Goal: Task Accomplishment & Management: Use online tool/utility

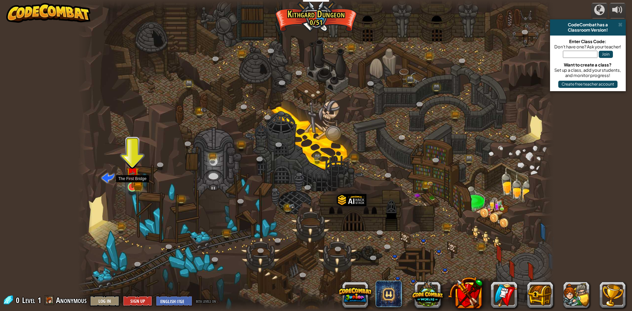
click at [137, 186] on img at bounding box center [132, 174] width 13 height 28
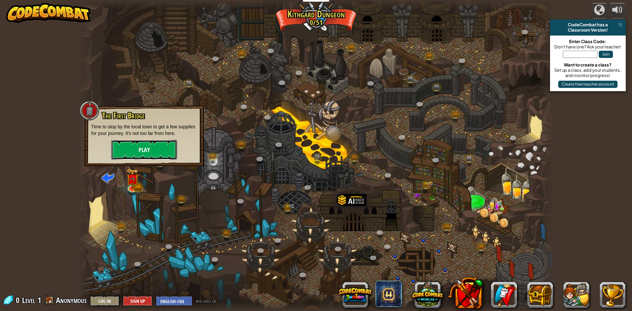
click at [135, 147] on button "Play" at bounding box center [144, 150] width 66 height 20
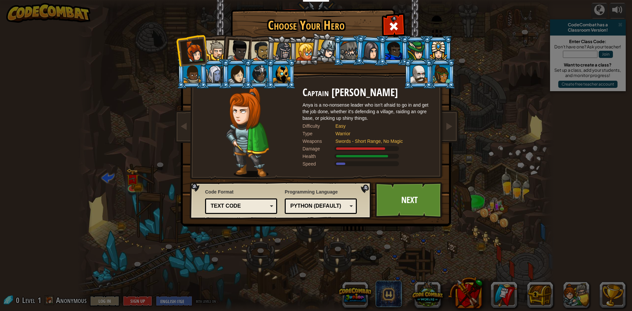
click at [255, 74] on div at bounding box center [259, 74] width 17 height 18
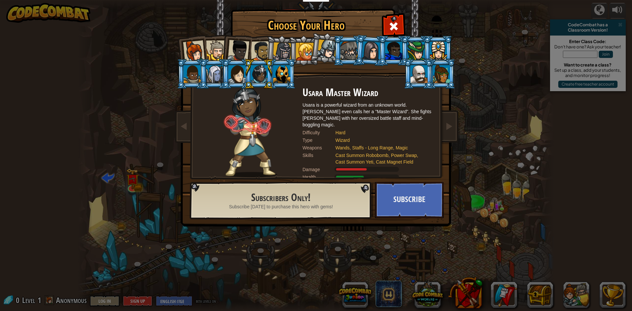
click at [287, 84] on li at bounding box center [281, 74] width 30 height 30
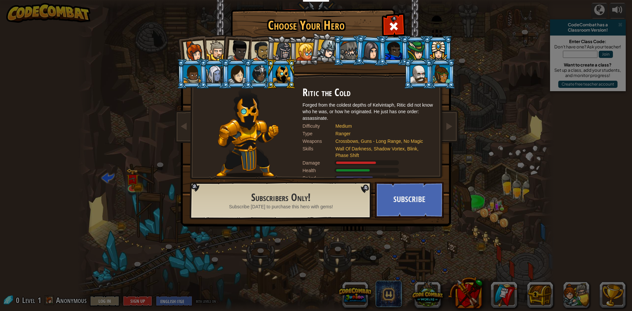
click at [200, 47] on div at bounding box center [194, 51] width 22 height 22
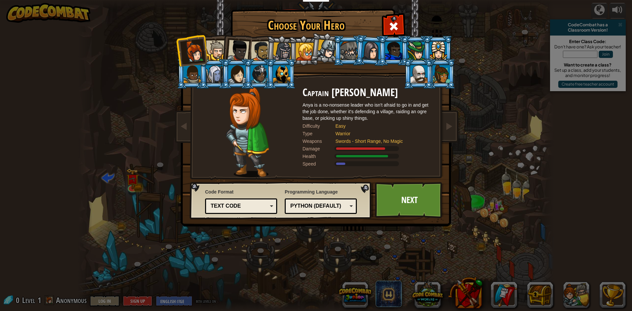
click at [216, 43] on div at bounding box center [216, 50] width 20 height 20
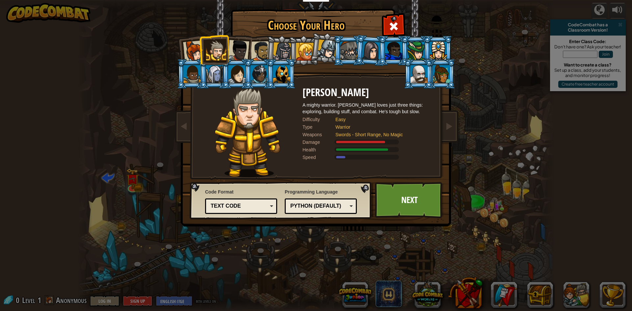
click at [247, 39] on li at bounding box center [236, 49] width 32 height 32
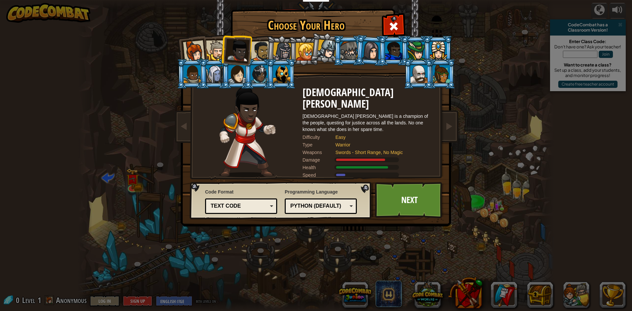
click at [265, 46] on div at bounding box center [261, 51] width 20 height 20
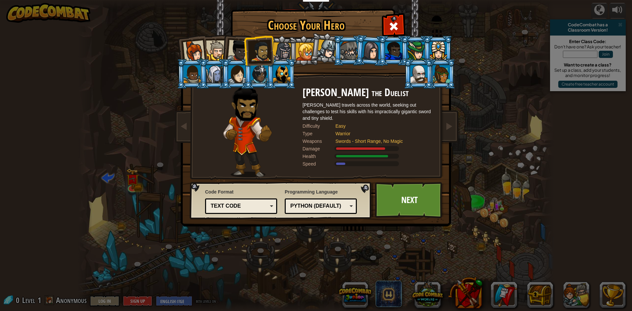
click at [288, 52] on div at bounding box center [282, 51] width 19 height 19
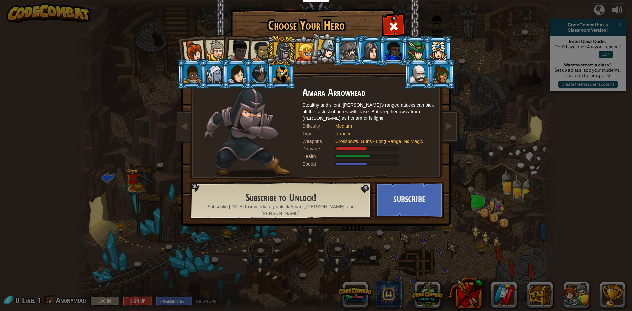
click at [307, 53] on div at bounding box center [305, 52] width 18 height 18
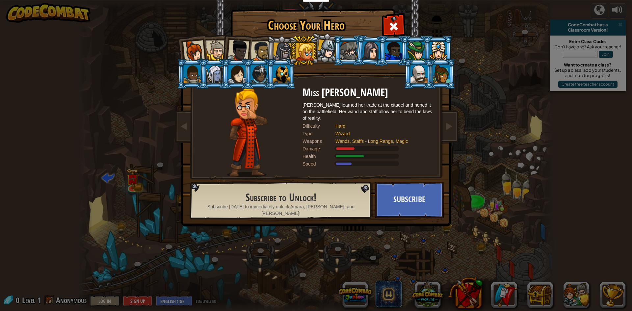
click at [319, 51] on div at bounding box center [326, 48] width 19 height 19
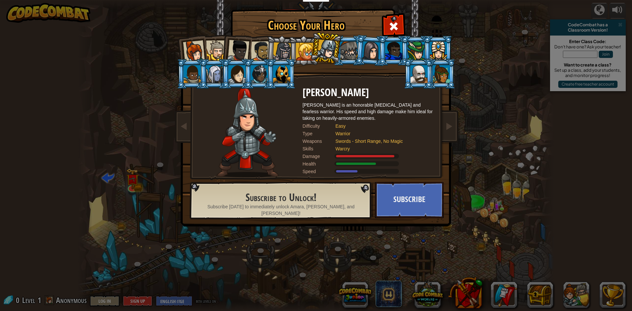
click at [340, 53] on li at bounding box center [325, 48] width 33 height 33
click at [346, 53] on div at bounding box center [348, 51] width 17 height 18
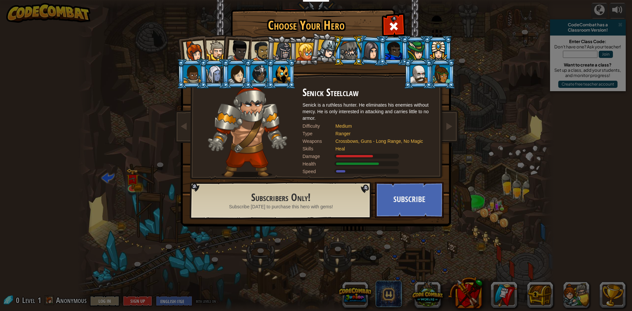
click at [372, 53] on div at bounding box center [371, 50] width 18 height 19
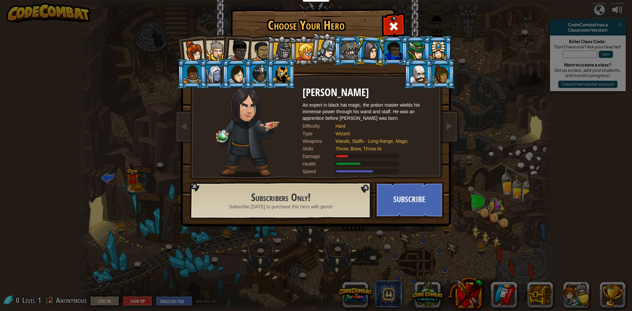
click at [389, 52] on div at bounding box center [393, 51] width 17 height 18
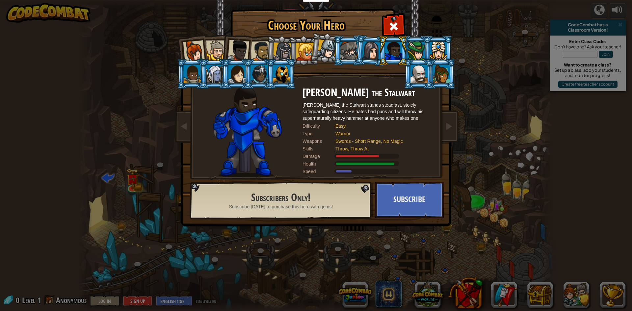
click at [286, 65] on li at bounding box center [281, 74] width 30 height 30
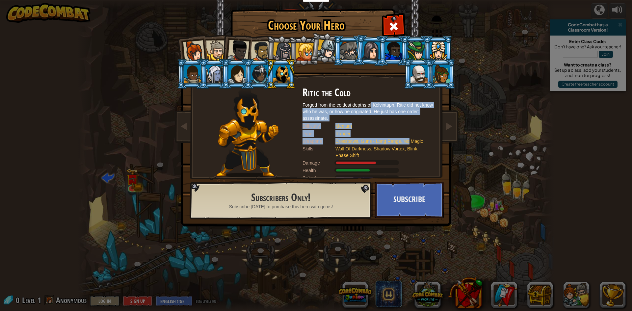
drag, startPoint x: 398, startPoint y: 125, endPoint x: 410, endPoint y: 144, distance: 22.6
click at [410, 144] on div "Ritic the Cold Forged from the coldest depths of Kelvintaph, [PERSON_NAME] did …" at bounding box center [368, 132] width 132 height 91
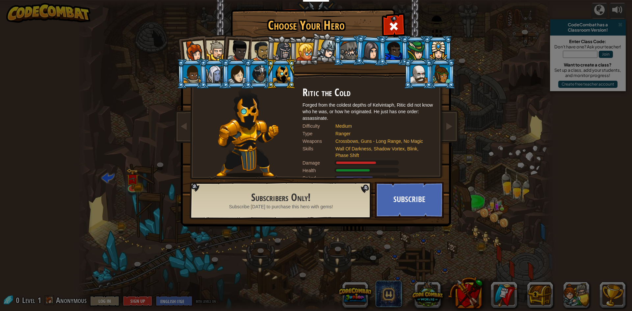
click at [393, 147] on div "Wall Of Darkness, Shadow Vortex, Blink, Phase Shift" at bounding box center [381, 151] width 92 height 13
click at [310, 59] on li at bounding box center [325, 48] width 33 height 33
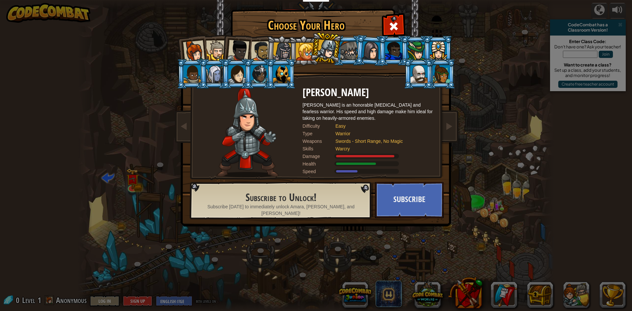
click at [194, 43] on div at bounding box center [194, 51] width 22 height 22
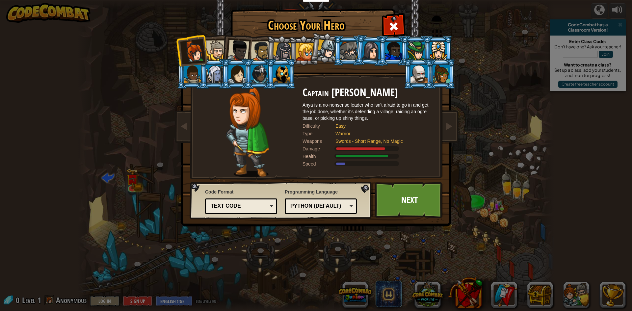
click at [223, 50] on li at bounding box center [236, 49] width 32 height 32
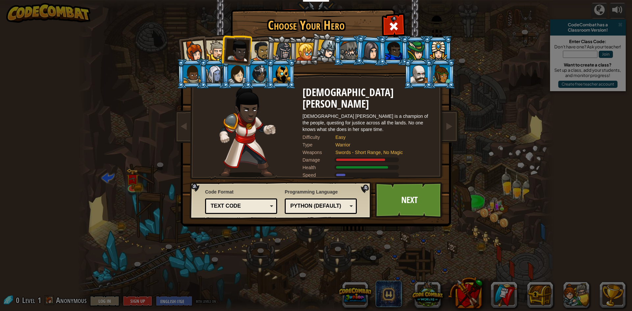
click at [251, 52] on div at bounding box center [261, 51] width 20 height 20
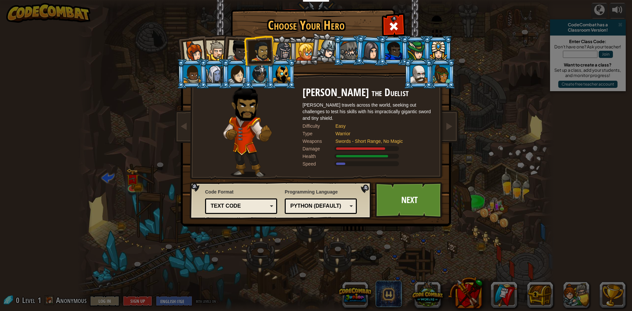
click at [274, 51] on div at bounding box center [282, 51] width 19 height 19
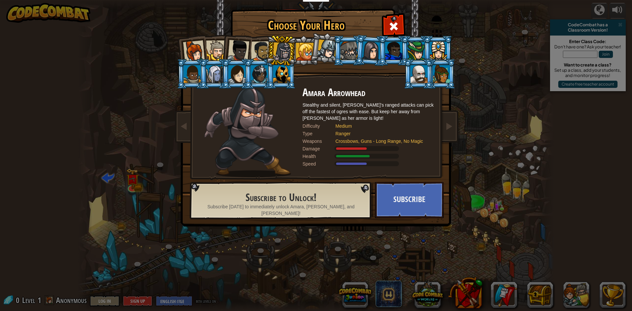
click at [301, 49] on div at bounding box center [305, 52] width 18 height 18
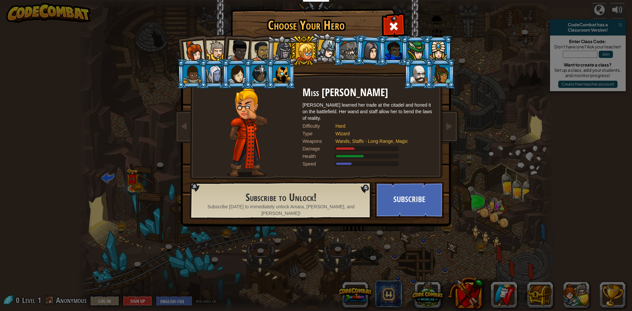
click at [260, 50] on div at bounding box center [261, 51] width 20 height 20
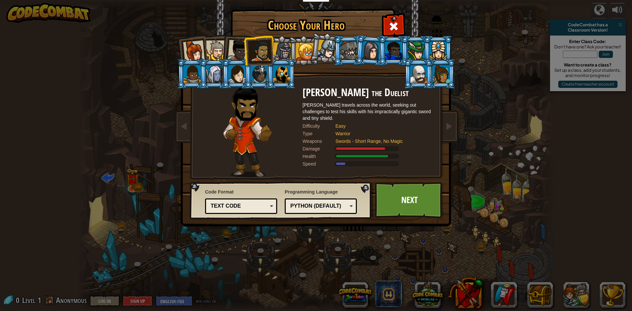
click at [264, 207] on div "Text code" at bounding box center [239, 206] width 57 height 8
click at [256, 176] on img at bounding box center [247, 132] width 48 height 91
click at [305, 208] on div "Python (Default)" at bounding box center [318, 206] width 57 height 8
click at [280, 176] on div at bounding box center [248, 132] width 110 height 91
click at [405, 212] on link "Next" at bounding box center [409, 200] width 69 height 36
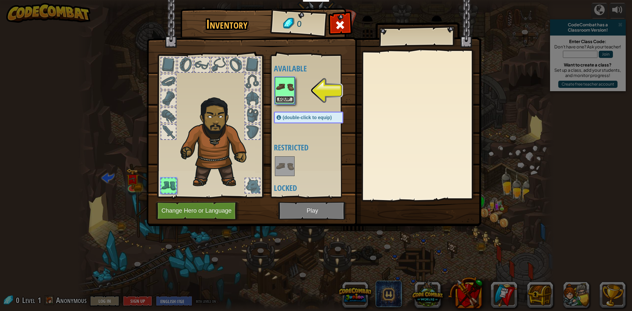
click at [289, 98] on button "Equip" at bounding box center [284, 99] width 18 height 7
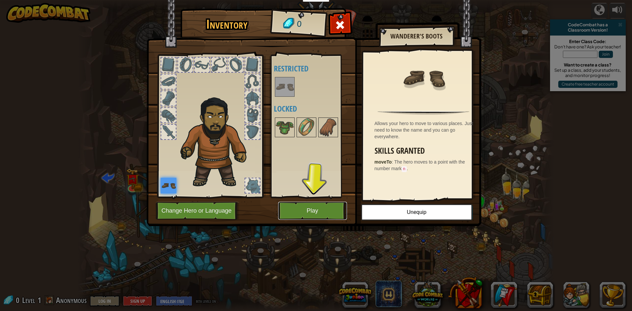
click at [322, 214] on button "Play" at bounding box center [312, 211] width 69 height 18
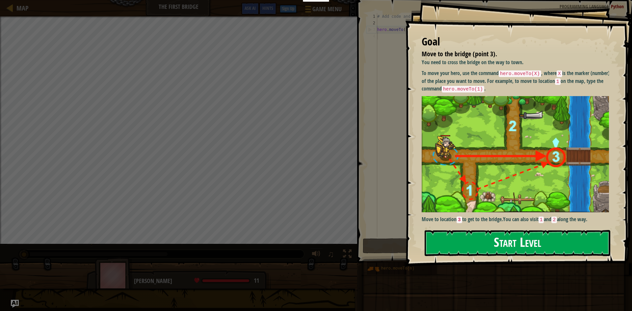
click at [504, 241] on button "Start Level" at bounding box center [518, 243] width 186 height 26
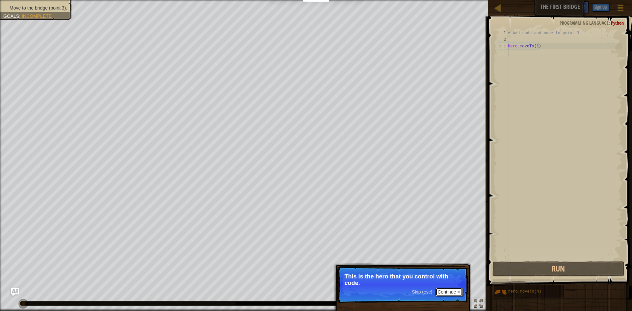
click at [451, 288] on button "Continue" at bounding box center [448, 292] width 27 height 9
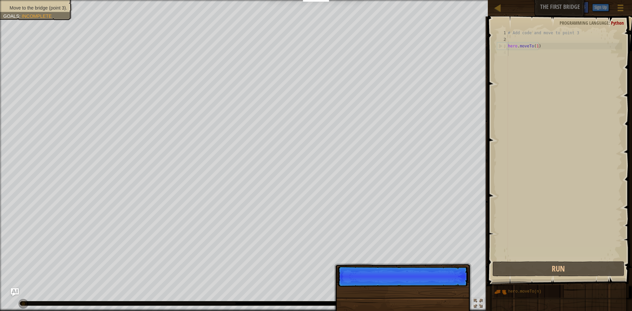
scroll to position [3, 0]
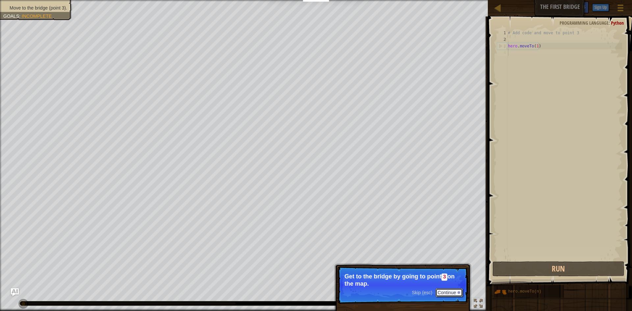
click at [450, 292] on button "Continue" at bounding box center [448, 292] width 27 height 9
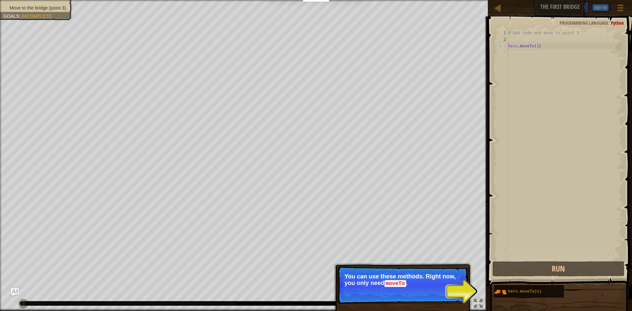
click at [449, 292] on button "Continue" at bounding box center [448, 292] width 27 height 9
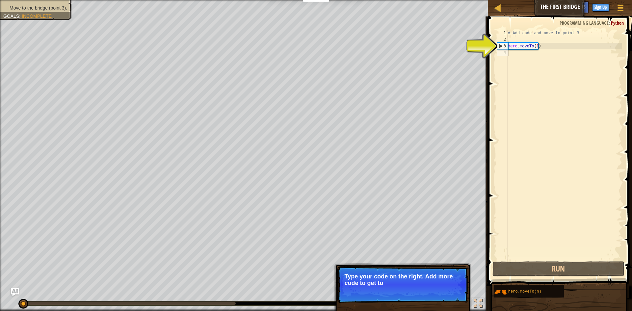
click at [449, 292] on p "Skip (esc) Continue Type your code on the right. Add more code to get to" at bounding box center [402, 284] width 131 height 37
click at [449, 292] on button "Continue" at bounding box center [448, 292] width 27 height 9
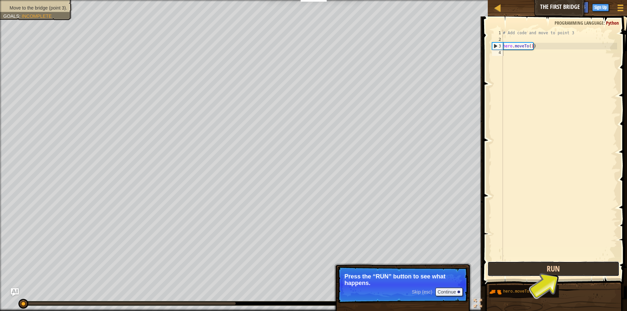
click at [550, 272] on button "Run" at bounding box center [553, 268] width 132 height 15
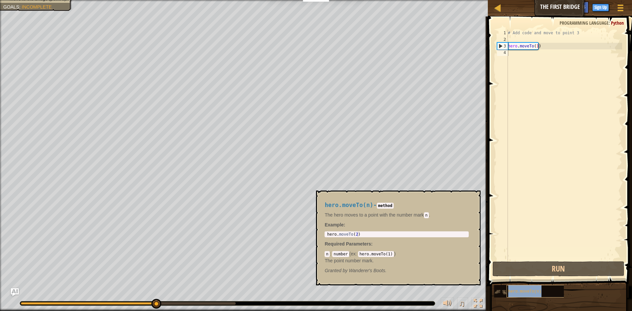
type textarea "hero.moveTo(n)"
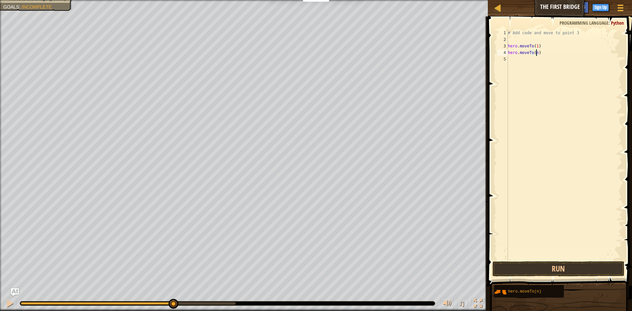
click at [537, 54] on div "# Add code and move to point 3 hero . moveTo ( 1 ) hero . moveTo ( n )" at bounding box center [565, 152] width 116 height 244
click at [532, 259] on div "# Add code and move to point 3 hero . moveTo ( 1 ) hero . moveTo ( n )" at bounding box center [565, 152] width 116 height 244
click at [532, 263] on button "Run" at bounding box center [558, 268] width 132 height 15
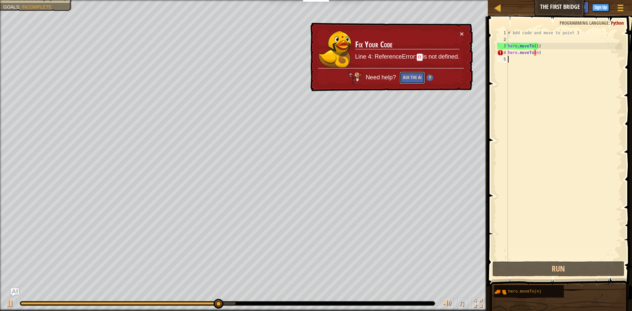
click at [411, 78] on button "Ask the AI" at bounding box center [412, 78] width 25 height 12
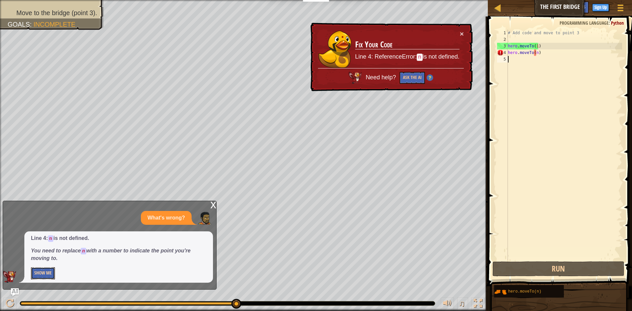
click at [46, 277] on button "Show Me" at bounding box center [43, 273] width 24 height 12
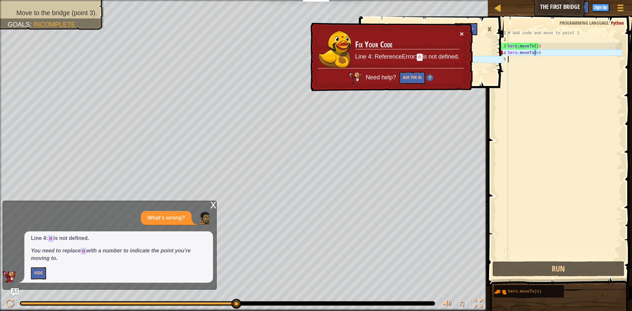
click at [460, 34] on button "×" at bounding box center [462, 33] width 4 height 7
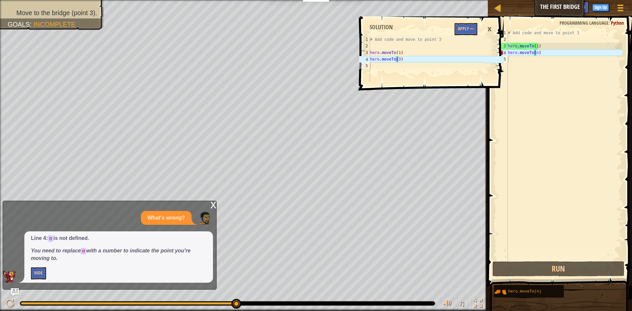
click at [492, 27] on div "×" at bounding box center [489, 29] width 11 height 15
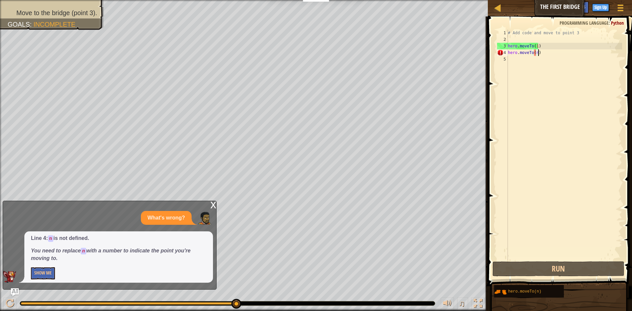
click at [545, 54] on div "# Add code and move to point 3 hero . moveTo ( 1 ) hero . moveTo ( n )" at bounding box center [565, 152] width 116 height 244
type textarea "h"
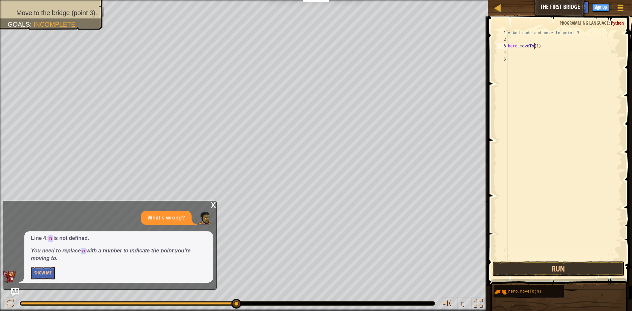
drag, startPoint x: 535, startPoint y: 46, endPoint x: 538, endPoint y: 45, distance: 3.6
click at [538, 45] on div "# Add code and move to point 3 hero . moveTo ( 1 )" at bounding box center [565, 152] width 116 height 244
click at [538, 45] on div "# Add code and move to point 3 hero . moveTo ( 1 )" at bounding box center [565, 145] width 116 height 230
click at [536, 45] on div "# Add code and move to point 3 hero . moveTo ( 1 )" at bounding box center [565, 152] width 116 height 244
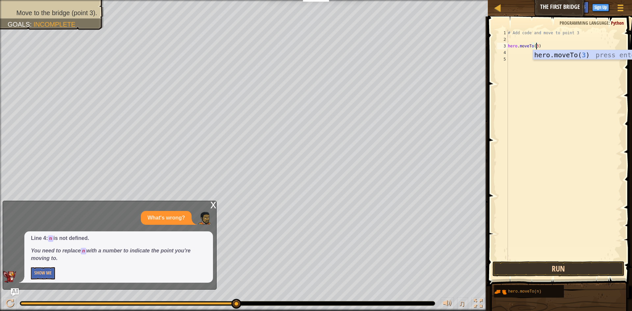
type textarea "hero.moveTo(3)"
click at [505, 264] on button "Run" at bounding box center [558, 268] width 132 height 15
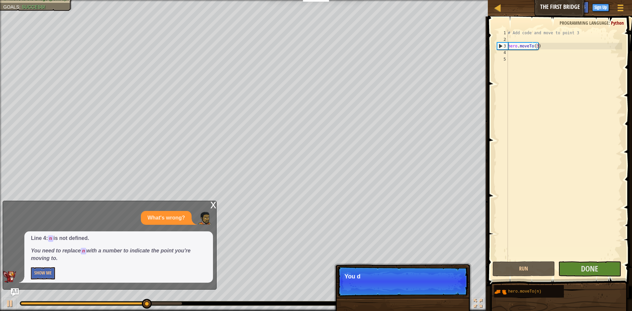
click at [211, 207] on div "x" at bounding box center [213, 204] width 6 height 7
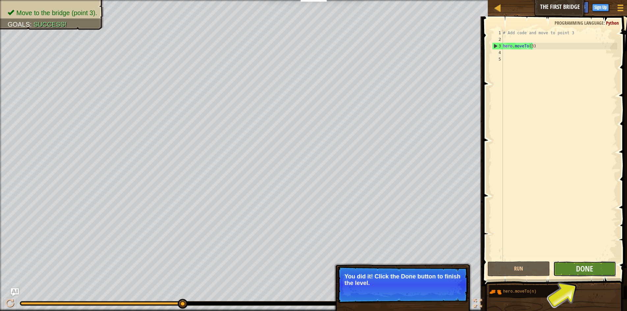
click at [594, 271] on button "Done" at bounding box center [584, 268] width 63 height 15
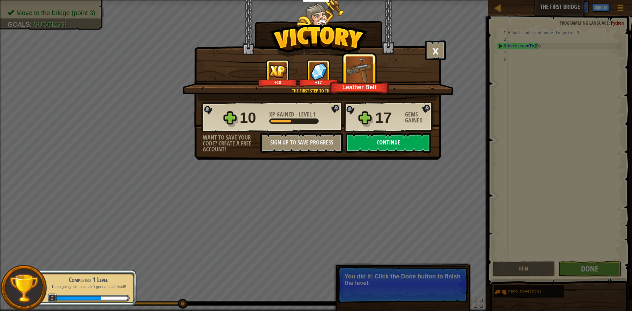
click at [371, 143] on button "Continue" at bounding box center [388, 143] width 85 height 20
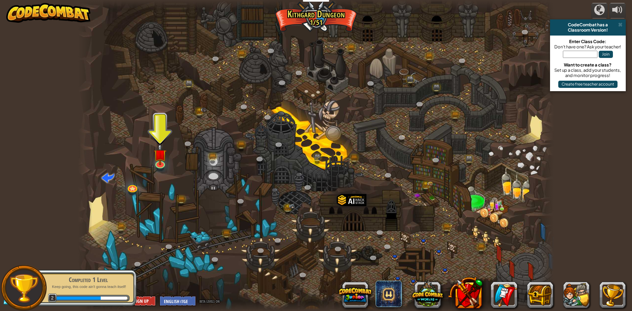
click at [154, 175] on div at bounding box center [316, 155] width 476 height 311
click at [162, 163] on img at bounding box center [160, 148] width 13 height 29
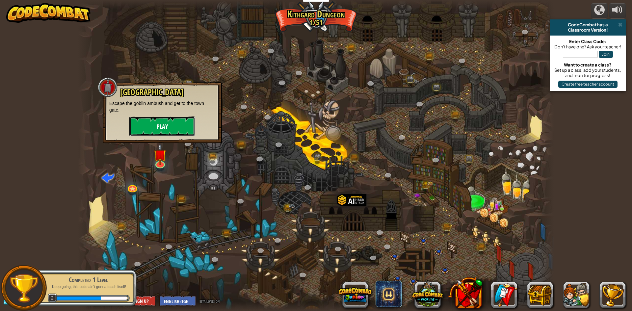
click at [163, 128] on button "Play" at bounding box center [162, 127] width 66 height 20
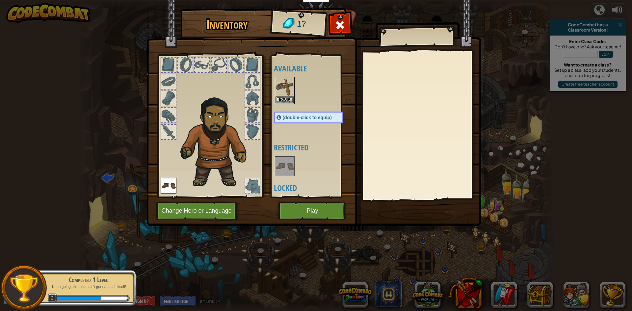
click at [245, 69] on div at bounding box center [253, 65] width 16 height 16
click at [283, 101] on button "Equip" at bounding box center [284, 99] width 18 height 7
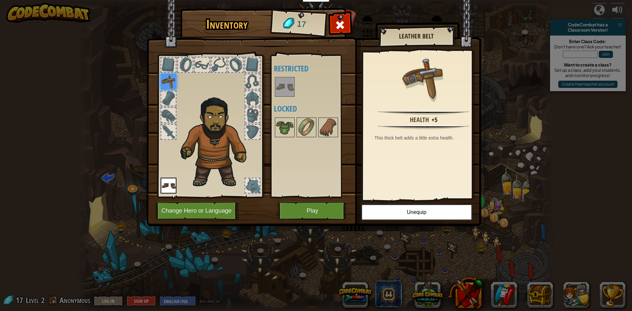
click at [168, 84] on img at bounding box center [169, 82] width 16 height 16
click at [168, 82] on img at bounding box center [169, 82] width 16 height 16
click at [253, 123] on img at bounding box center [217, 140] width 81 height 96
click at [248, 134] on div at bounding box center [252, 132] width 14 height 14
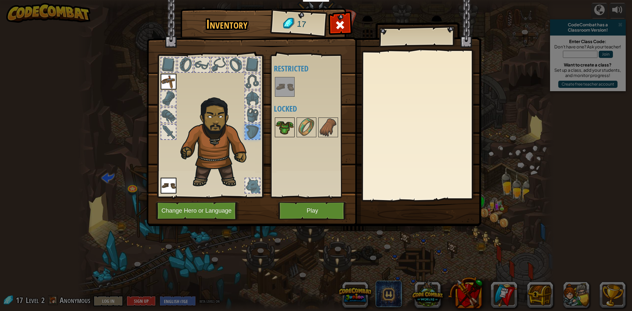
click at [280, 130] on img at bounding box center [284, 127] width 18 height 18
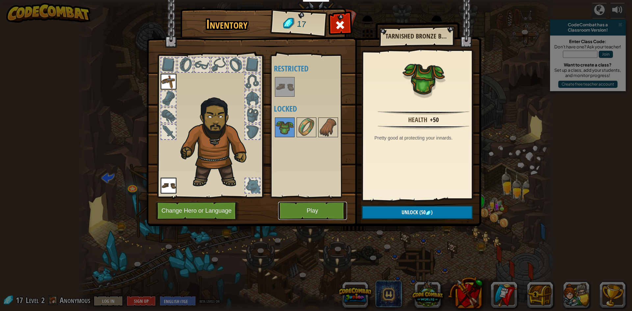
click at [311, 209] on button "Play" at bounding box center [312, 211] width 69 height 18
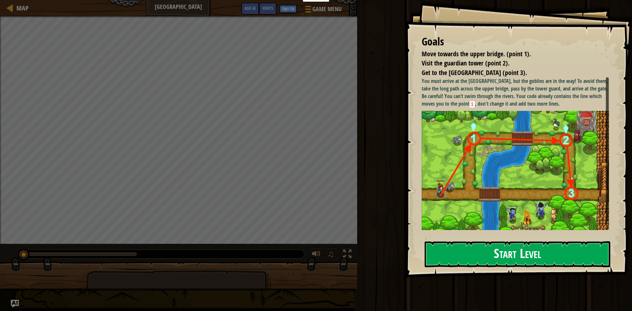
click at [464, 260] on button "Start Level" at bounding box center [518, 254] width 186 height 26
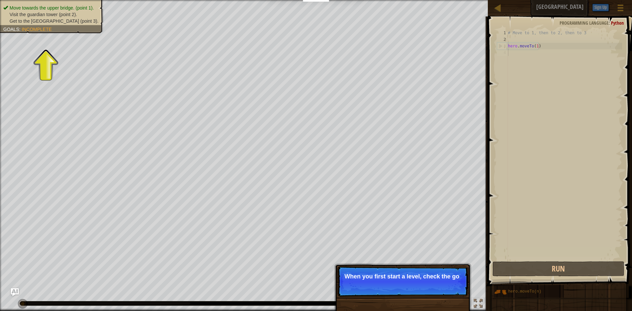
click at [447, 278] on p "When you first start a level, check the go" at bounding box center [402, 276] width 117 height 7
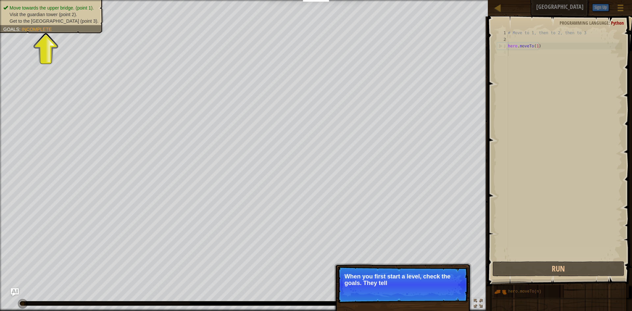
click at [446, 278] on p "When you first start a level, check the goals. They tell" at bounding box center [402, 279] width 117 height 13
click at [446, 278] on p "When you first start a level, check the goals. They tell you what you" at bounding box center [402, 279] width 117 height 13
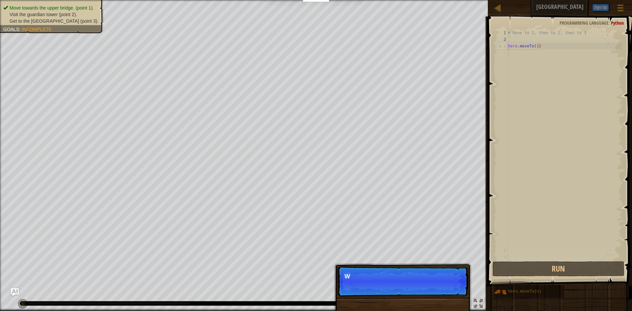
scroll to position [3, 0]
click at [448, 292] on p "Skip (esc) Continue We need to avoid the goblins' ambush." at bounding box center [402, 281] width 131 height 30
click at [448, 288] on button "Continue" at bounding box center [448, 285] width 27 height 9
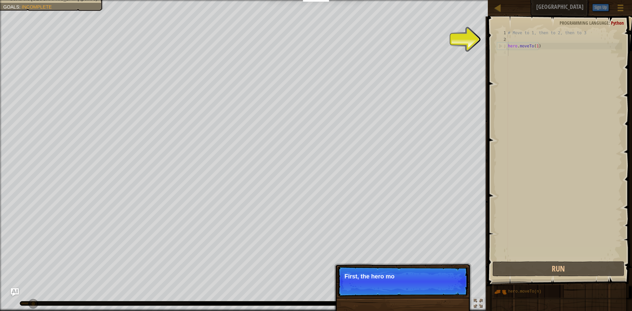
click at [448, 288] on p "Skip (esc) Continue First, the hero mo" at bounding box center [402, 281] width 131 height 30
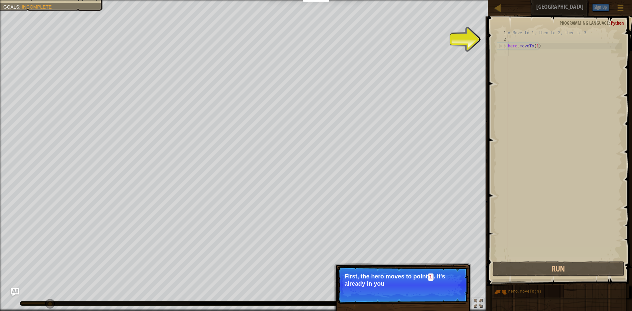
click at [448, 287] on p "Skip (esc) Continue First, the hero moves to point 1 . It's already in you" at bounding box center [402, 285] width 131 height 38
click at [446, 288] on p "Skip (esc) Continue First, the hero moves to point 1 . It's already in your cod…" at bounding box center [402, 285] width 131 height 38
click at [444, 288] on button "Continue" at bounding box center [448, 292] width 27 height 9
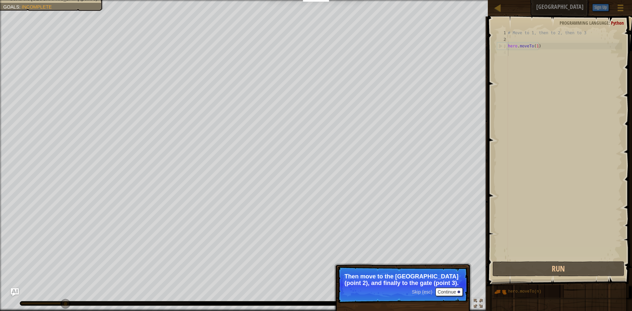
click at [435, 291] on div "Skip (esc) Continue" at bounding box center [437, 292] width 51 height 9
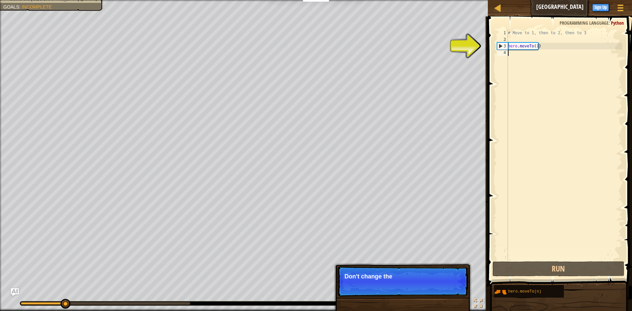
click at [432, 290] on p "Skip (esc) Continue Don't change the" at bounding box center [402, 281] width 131 height 30
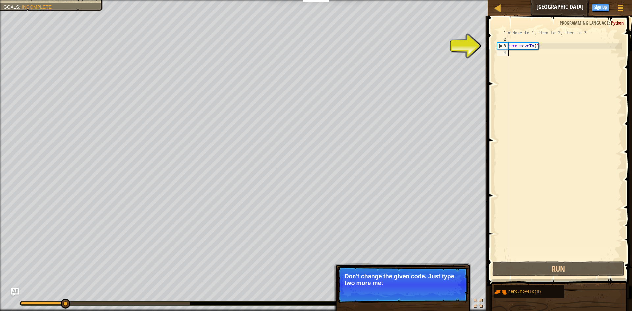
click at [446, 290] on p "Skip (esc) Continue Don't change the given code. Just type two more met" at bounding box center [402, 284] width 131 height 37
drag, startPoint x: 498, startPoint y: 292, endPoint x: 583, endPoint y: 241, distance: 99.8
click at [581, 241] on div "Hints 1 2 3 4 # Move to 1, then to 2, then to 3 hero . moveTo ( 1 ) ההההההההההה…" at bounding box center [559, 161] width 146 height 291
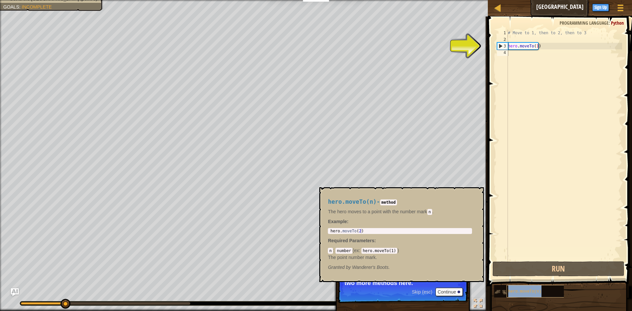
click at [550, 294] on div "hero.moveTo(n)" at bounding box center [538, 291] width 63 height 13
drag, startPoint x: 548, startPoint y: 292, endPoint x: 547, endPoint y: 198, distance: 94.5
click at [547, 193] on div "Hints 1 2 3 4 # Move to 1, then to 2, then to 3 hero . moveTo ( 1 ) ההההההההההה…" at bounding box center [559, 161] width 146 height 291
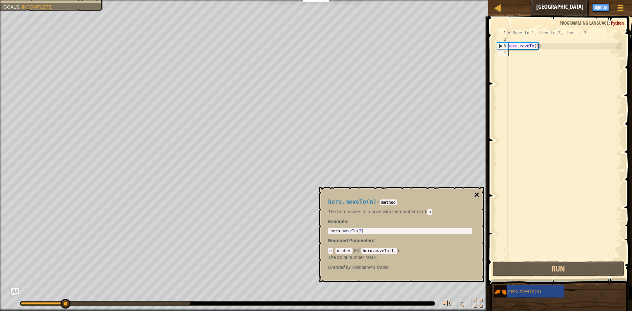
click at [478, 190] on button "×" at bounding box center [476, 194] width 5 height 9
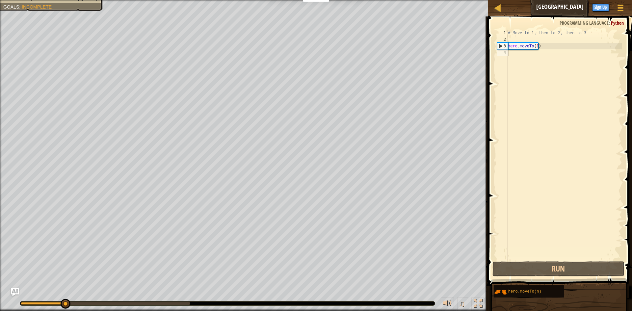
drag, startPoint x: 494, startPoint y: 287, endPoint x: 521, endPoint y: 60, distance: 229.0
click at [522, 60] on div "Hints 1 2 3 4 # Move to 1, then to 2, then to 3 hero . moveTo ( 1 ) ההההההההההה…" at bounding box center [559, 161] width 146 height 291
click at [521, 60] on div "# Move to 1, then to 2, then to 3 hero . moveTo ( 1 )" at bounding box center [565, 152] width 116 height 244
click at [514, 46] on div "# Move to 1, then to 2, then to 3 hero . moveTo ( 1 )" at bounding box center [565, 152] width 116 height 244
click at [518, 49] on div "# Move to 1, then to 2, then to 3 hero . moveTo ( 1 )" at bounding box center [565, 152] width 116 height 244
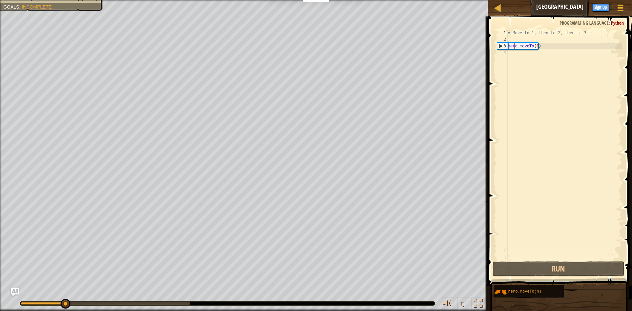
type textarea "hero.moveTo(1)"
drag, startPoint x: 523, startPoint y: 103, endPoint x: 523, endPoint y: 153, distance: 50.0
click at [523, 104] on div "# Move to 1, then to 2, then to 3 hero . moveTo ( 1 )" at bounding box center [565, 145] width 116 height 230
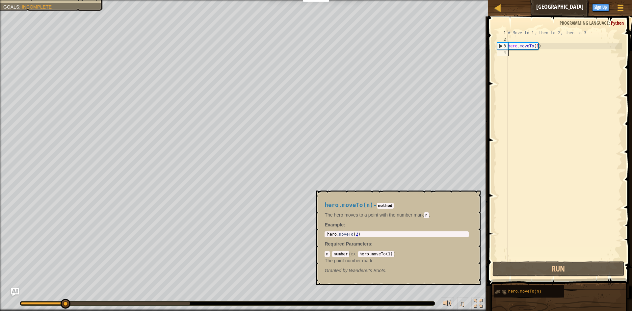
click at [496, 294] on img at bounding box center [500, 292] width 13 height 13
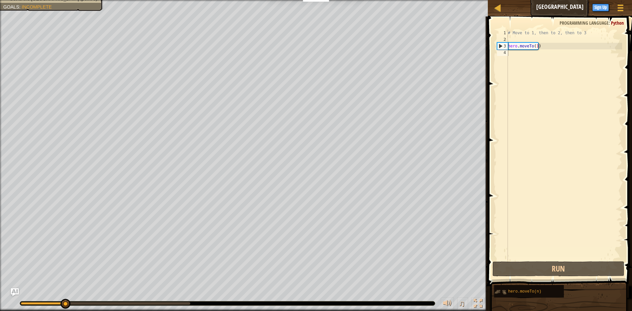
drag, startPoint x: 496, startPoint y: 294, endPoint x: 505, endPoint y: 295, distance: 8.6
click at [505, 295] on img at bounding box center [500, 292] width 13 height 13
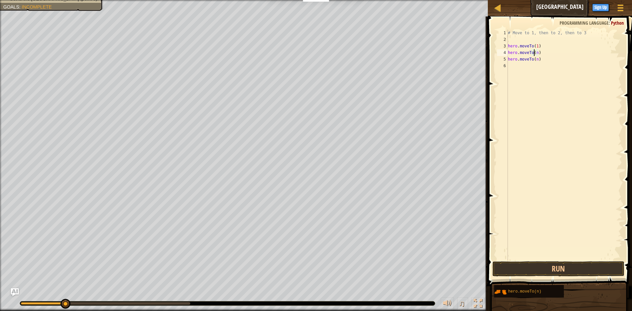
click at [533, 54] on div "# Move to 1, then to 2, then to 3 hero . moveTo ( 1 ) hero . moveTo ( n ) hero …" at bounding box center [565, 152] width 116 height 244
click at [534, 53] on div "# Move to 1, then to 2, then to 3 hero . moveTo ( 1 ) hero . moveTo ( n ) hero …" at bounding box center [565, 152] width 116 height 244
click at [536, 52] on div "# Move to 1, then to 2, then to 3 hero . moveTo ( 1 ) hero . moveTo ( n ) hero …" at bounding box center [565, 152] width 116 height 244
click at [535, 61] on div "# Move to 1, then to 2, then to 3 hero . moveTo ( 1 ) hero . moveTo ( 2 ) hero …" at bounding box center [565, 152] width 116 height 244
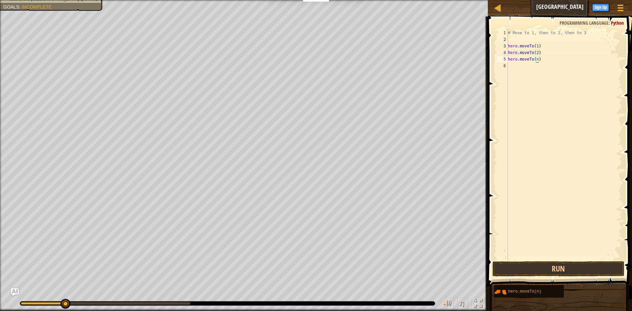
click at [535, 59] on div "# Move to 1, then to 2, then to 3 hero . moveTo ( 1 ) hero . moveTo ( 2 ) hero …" at bounding box center [565, 152] width 116 height 244
drag, startPoint x: 525, startPoint y: 266, endPoint x: 528, endPoint y: 269, distance: 4.4
click at [528, 269] on button "Run" at bounding box center [558, 268] width 132 height 15
type textarea "hero.moveTo(3)"
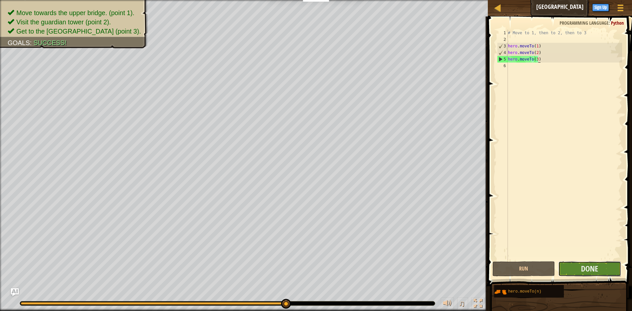
click at [606, 268] on button "Done" at bounding box center [589, 268] width 63 height 15
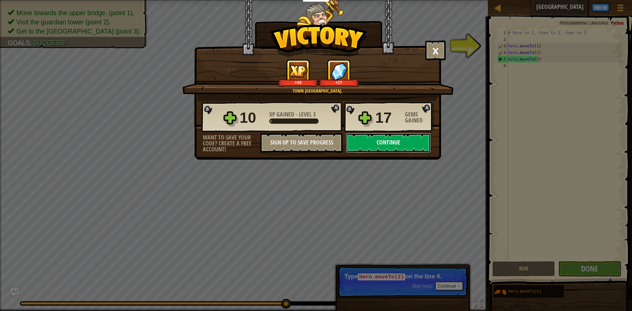
click at [374, 145] on button "Continue" at bounding box center [388, 143] width 85 height 20
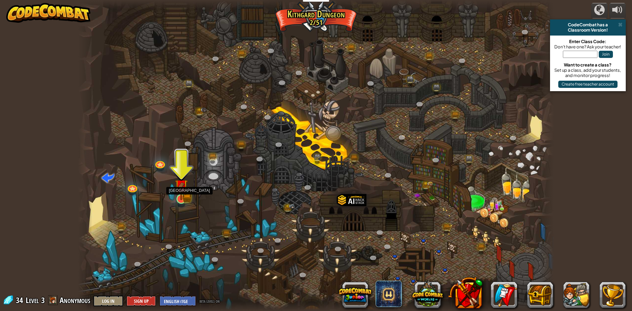
click at [183, 198] on img at bounding box center [181, 186] width 13 height 28
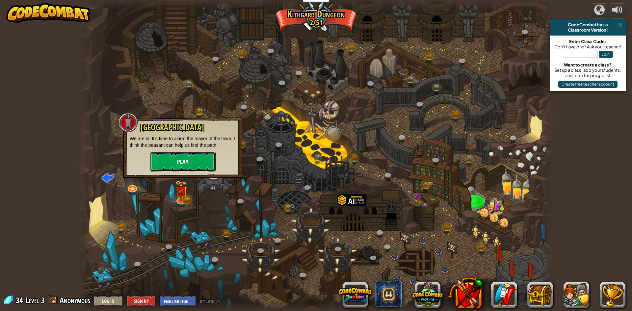
click at [192, 164] on button "Play" at bounding box center [183, 162] width 66 height 20
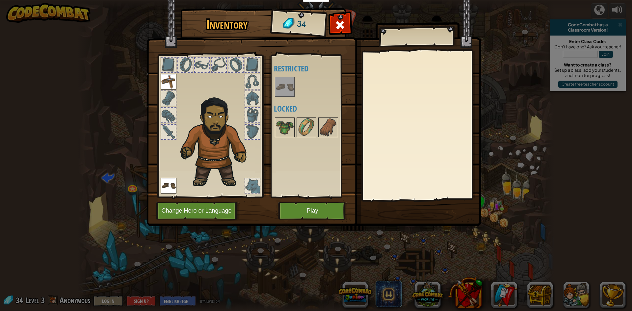
drag, startPoint x: 293, startPoint y: 83, endPoint x: 296, endPoint y: 107, distance: 24.3
click at [293, 87] on img at bounding box center [284, 87] width 18 height 18
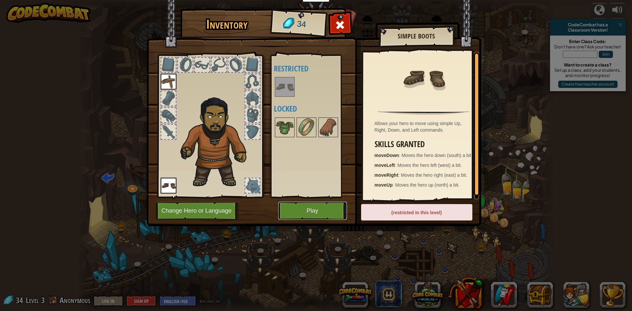
click at [295, 215] on button "Play" at bounding box center [312, 211] width 69 height 18
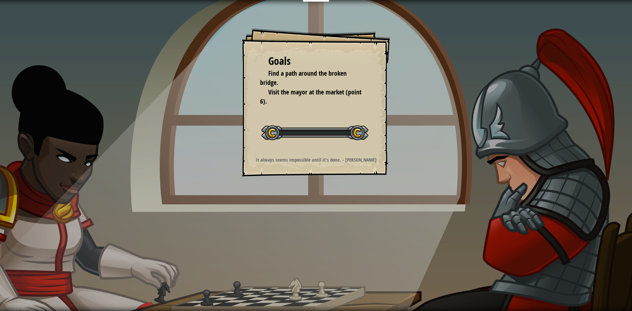
click at [296, 215] on div "Goals Find a path around the broken bridge. Visit the mayor at the market (poin…" at bounding box center [316, 155] width 632 height 311
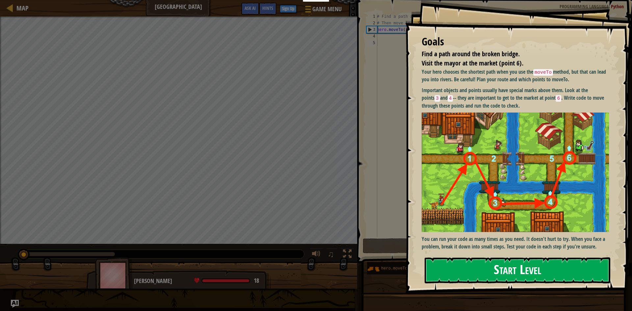
click at [537, 257] on button "Start Level" at bounding box center [518, 270] width 186 height 26
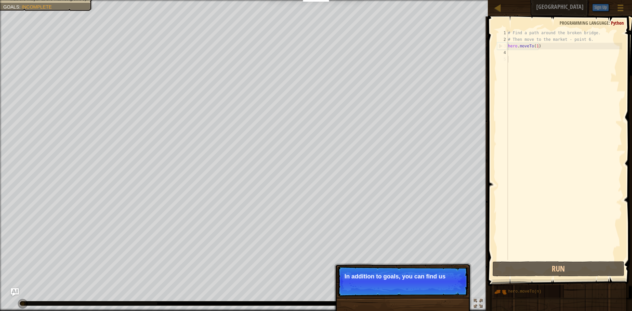
drag, startPoint x: 407, startPoint y: 269, endPoint x: 440, endPoint y: 279, distance: 34.9
click at [407, 270] on p "Skip (esc) Continue In addition to goals, you can find us" at bounding box center [402, 281] width 131 height 30
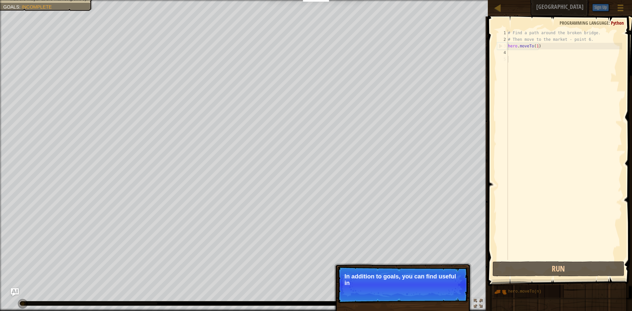
click at [455, 281] on p "In addition to goals, you can find useful in" at bounding box center [402, 279] width 117 height 13
click at [453, 282] on p "In addition to goals, you can find useful instructions in" at bounding box center [402, 279] width 117 height 13
click at [426, 290] on span "Skip (esc)" at bounding box center [422, 291] width 20 height 5
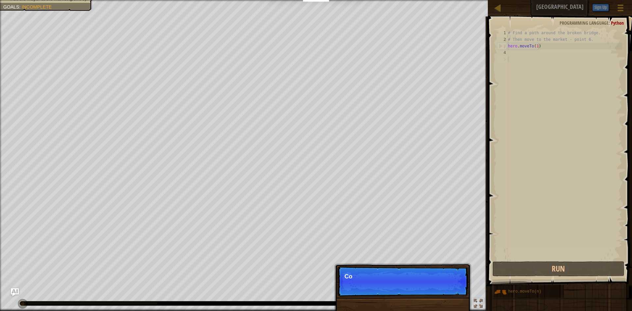
scroll to position [3, 0]
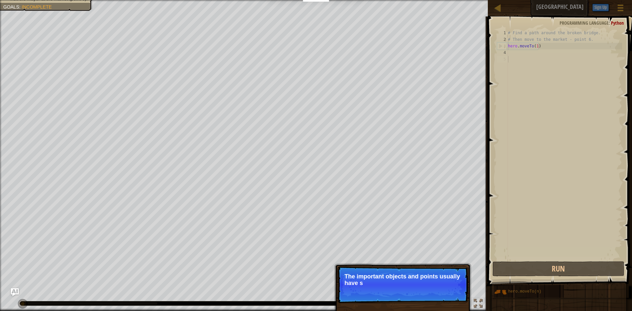
click at [402, 280] on p "The important objects and points usually have s" at bounding box center [402, 279] width 117 height 13
click at [404, 279] on p "The important objects and points usually have special marks" at bounding box center [402, 279] width 117 height 13
click at [405, 279] on p "The important objects and points usually have special marks above th" at bounding box center [402, 279] width 117 height 13
click at [405, 277] on p "The important objects and points usually have special marks above them." at bounding box center [402, 279] width 117 height 13
click at [406, 276] on p "The important objects and points usually have special marks above them." at bounding box center [402, 279] width 117 height 13
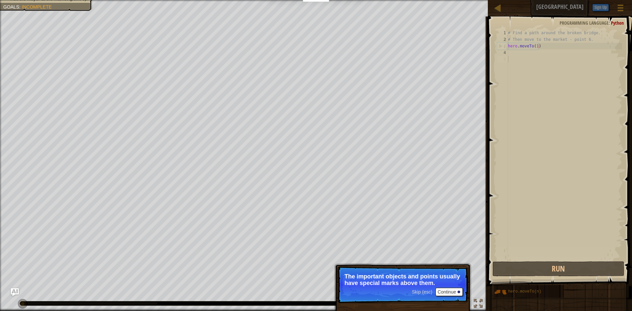
click at [406, 276] on p "The important objects and points usually have special marks above them." at bounding box center [402, 279] width 117 height 13
drag, startPoint x: 444, startPoint y: 293, endPoint x: 425, endPoint y: 292, distance: 19.1
click at [425, 292] on div "Skip (esc) Continue" at bounding box center [437, 292] width 51 height 9
click at [425, 292] on div "Skip (esc) Continue The important objects and points usually have special marks…" at bounding box center [402, 314] width 137 height 97
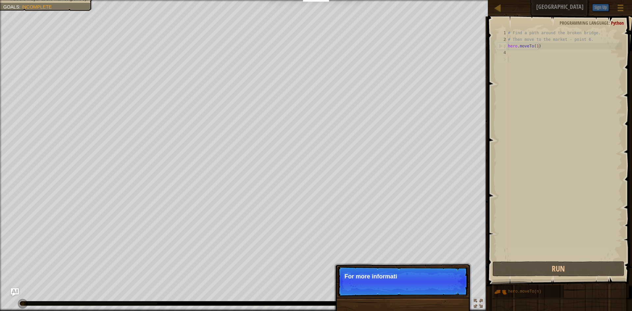
click at [425, 292] on p "Skip (esc) Continue For more informati" at bounding box center [402, 281] width 131 height 30
drag, startPoint x: 428, startPoint y: 289, endPoint x: 433, endPoint y: 289, distance: 5.3
click at [431, 289] on p "Skip (esc) Continue For more information, rea" at bounding box center [402, 281] width 131 height 30
click at [435, 289] on p "Skip (esc) Continue For more information, read the H" at bounding box center [402, 281] width 131 height 30
click at [435, 289] on div "Skip (esc) Continue" at bounding box center [437, 285] width 51 height 9
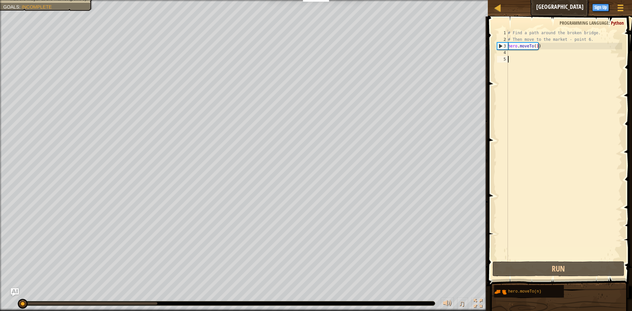
click at [435, 289] on div "Find a path around the broken bridge. Visit the mayor at the market (point 6). …" at bounding box center [316, 155] width 632 height 311
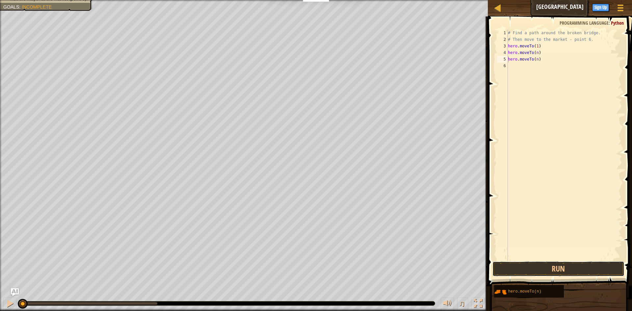
drag, startPoint x: 516, startPoint y: 282, endPoint x: 529, endPoint y: 127, distance: 155.9
click at [528, 121] on div "hero.moveTo(n) 1 2 3 4 5 6 # Find a path around the broken bridge. # Then move …" at bounding box center [559, 164] width 146 height 289
click at [538, 54] on div "# Find a path around the broken bridge. # Then move to the market - point 6. he…" at bounding box center [566, 152] width 114 height 244
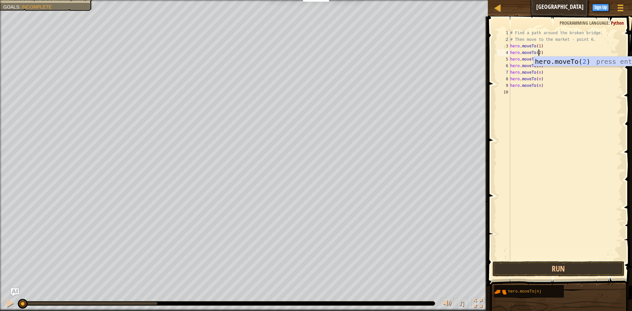
scroll to position [3, 2]
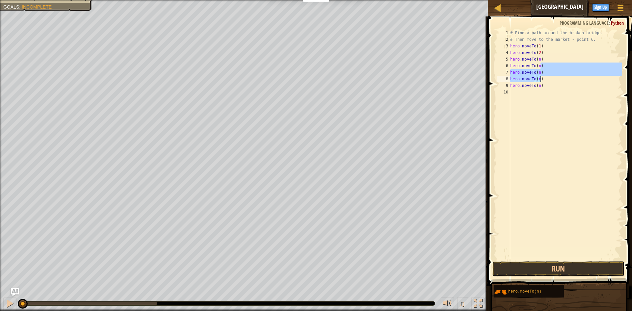
click at [557, 80] on div "# Find a path around the broken bridge. # Then move to the market - point 6. he…" at bounding box center [566, 152] width 114 height 244
click at [538, 60] on div "# Find a path around the broken bridge. # Then move to the market - point 6. he…" at bounding box center [566, 152] width 114 height 244
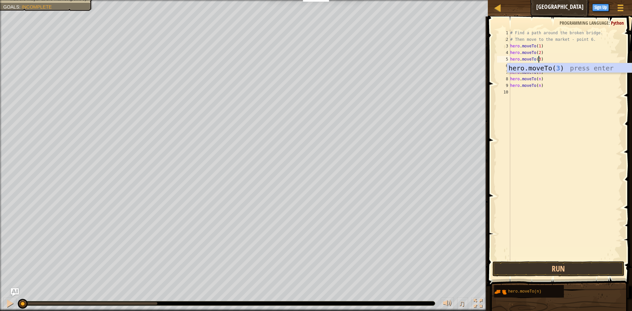
click at [520, 84] on div "# Find a path around the broken bridge. # Then move to the market - point 6. he…" at bounding box center [566, 152] width 114 height 244
click at [537, 88] on div "# Find a path around the broken bridge. # Then move to the market - point 6. he…" at bounding box center [566, 152] width 114 height 244
click at [537, 66] on div "# Find a path around the broken bridge. # Then move to the market - point 6. he…" at bounding box center [566, 152] width 114 height 244
click at [536, 65] on div "# Find a path around the broken bridge. # Then move to the market - point 6. he…" at bounding box center [566, 152] width 114 height 244
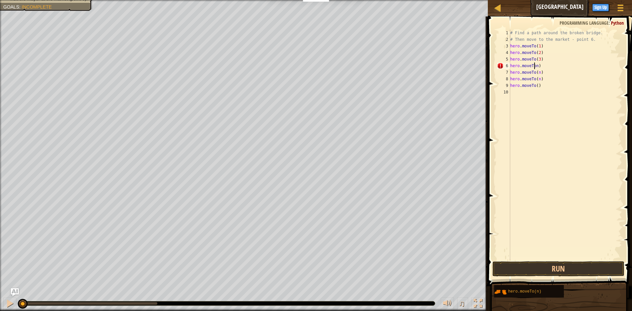
type textarea "hero.moveTo4n)"
drag, startPoint x: 530, startPoint y: 185, endPoint x: 540, endPoint y: 157, distance: 29.2
click at [537, 173] on div "# Find a path around the broken bridge. # Then move to the market - point 6. he…" at bounding box center [566, 152] width 114 height 244
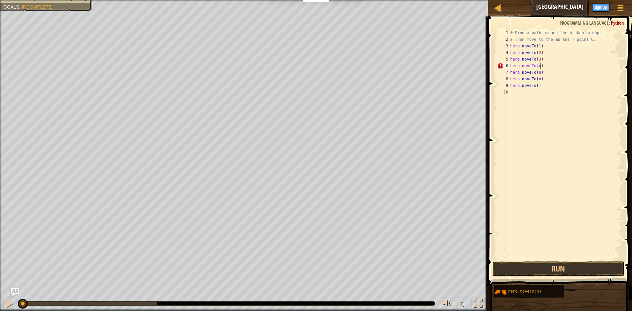
click at [559, 64] on div "# Find a path around the broken bridge. # Then move to the market - point 6. he…" at bounding box center [566, 152] width 114 height 244
type textarea "h"
click at [539, 71] on div "# Find a path around the broken bridge. # Then move to the market - point 6. he…" at bounding box center [566, 152] width 114 height 244
type textarea "hero.moveTo(4)"
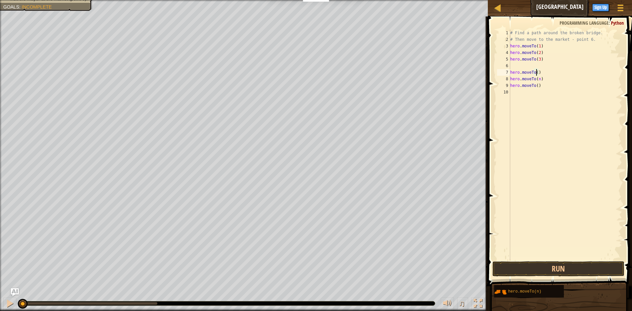
scroll to position [3, 2]
click at [550, 101] on div "# Find a path around the broken bridge. # Then move to the market - point 6. he…" at bounding box center [566, 152] width 114 height 244
click at [539, 79] on div "# Find a path around the broken bridge. # Then move to the market - point 6. he…" at bounding box center [566, 152] width 114 height 244
type textarea "hero.moveTo(5)"
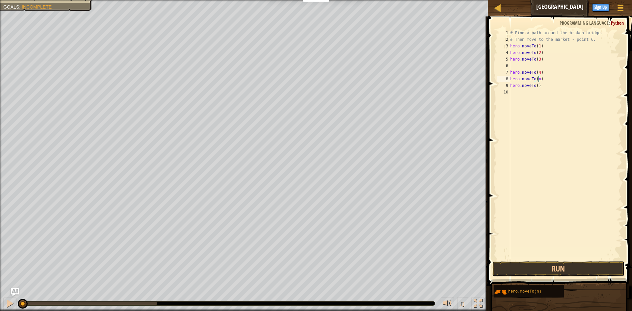
scroll to position [3, 2]
drag, startPoint x: 513, startPoint y: 127, endPoint x: 543, endPoint y: 109, distance: 35.0
click at [516, 127] on div "# Find a path around the broken bridge. # Then move to the market - point 6. he…" at bounding box center [566, 152] width 114 height 244
click at [536, 87] on div "# Find a path around the broken bridge. # Then move to the market - point 6. he…" at bounding box center [566, 152] width 114 height 244
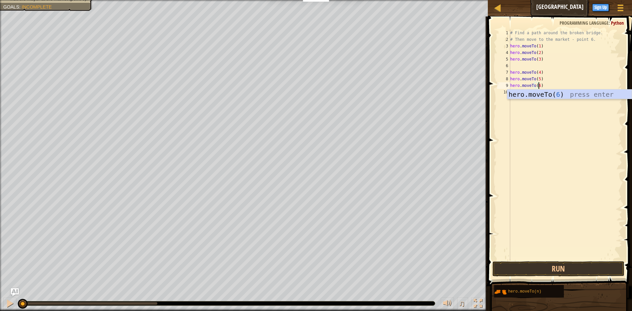
scroll to position [3, 2]
type textarea "hero.moveTo(6)"
click at [590, 264] on button "Run" at bounding box center [558, 268] width 132 height 15
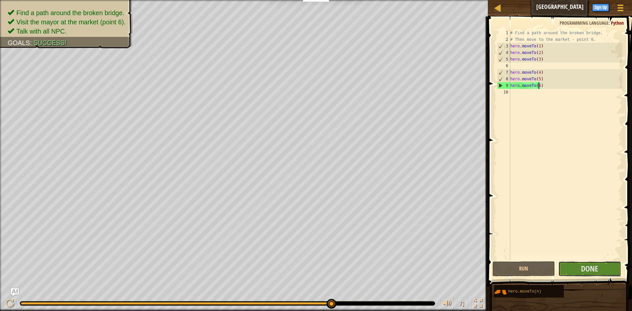
click at [632, 302] on div "hero.moveTo(6) 1 2 3 4 5 6 7 8 9 10 # Find a path around the broken bridge. # T…" at bounding box center [559, 164] width 146 height 289
click at [599, 270] on button "Done" at bounding box center [589, 268] width 63 height 15
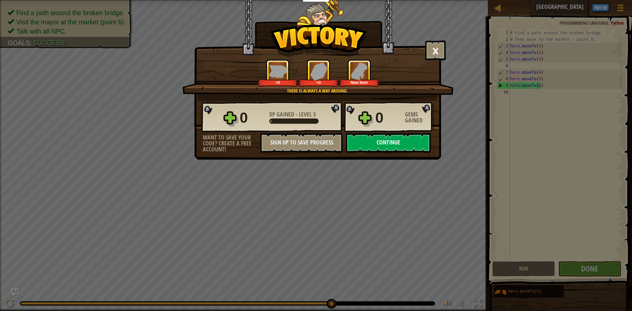
click at [395, 149] on button "Continue" at bounding box center [388, 143] width 85 height 20
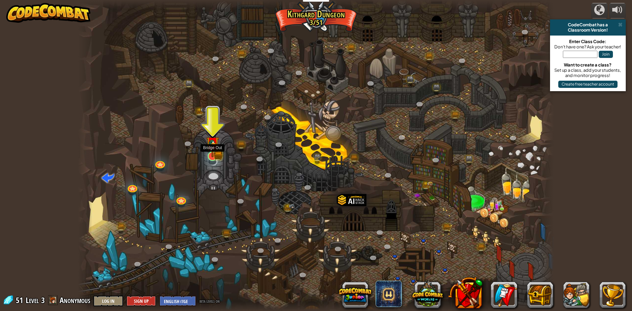
click at [213, 147] on img at bounding box center [213, 144] width 8 height 8
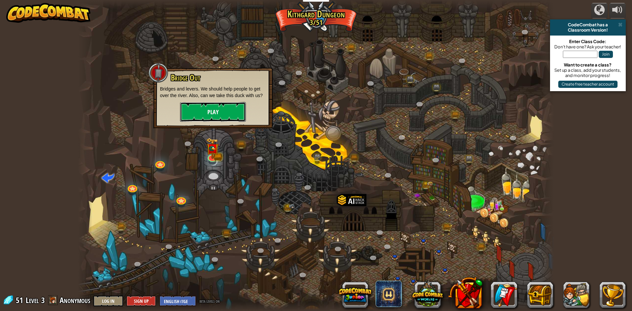
click at [221, 106] on button "Play" at bounding box center [213, 112] width 66 height 20
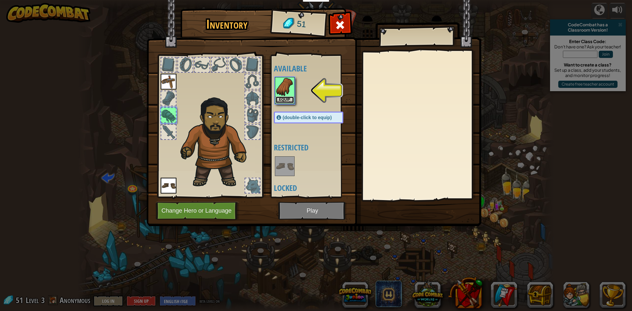
click at [277, 99] on button "Equip" at bounding box center [284, 99] width 18 height 7
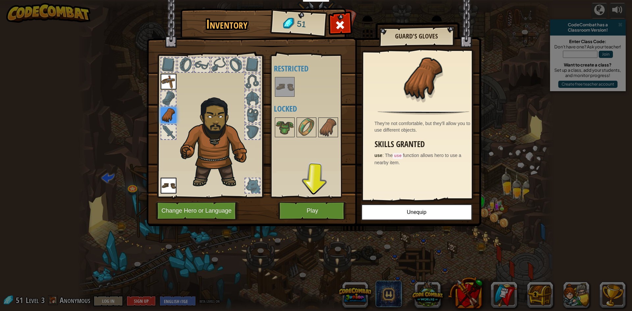
click at [325, 202] on div "Inventory 51 Available Equip Equip (double-click to equip) Restricted Locked Gu…" at bounding box center [316, 118] width 335 height 217
click at [325, 202] on button "Play" at bounding box center [312, 211] width 69 height 18
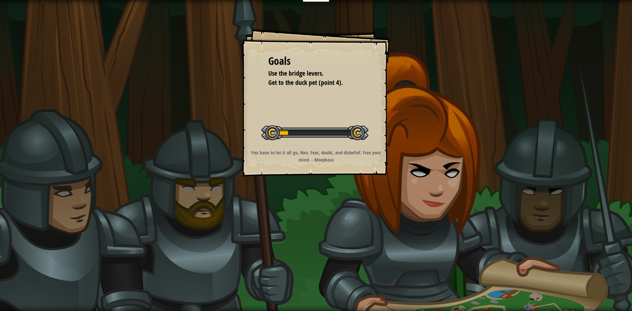
click at [329, 168] on div "Goals Use the bridge levers. Get to the duck pet (point 4). Start Level Error l…" at bounding box center [316, 102] width 148 height 148
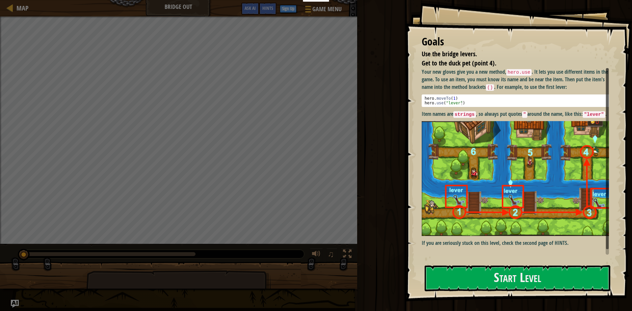
click at [371, 155] on div "Run Submit Done" at bounding box center [493, 154] width 277 height 308
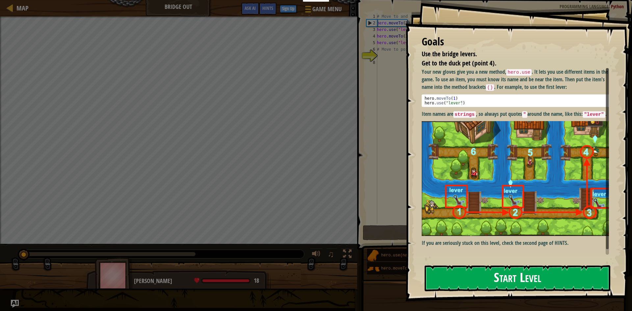
click at [538, 273] on button "Start Level" at bounding box center [518, 278] width 186 height 26
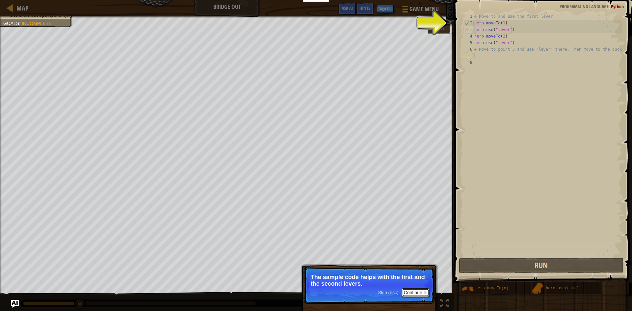
click at [407, 294] on button "Continue" at bounding box center [415, 292] width 27 height 9
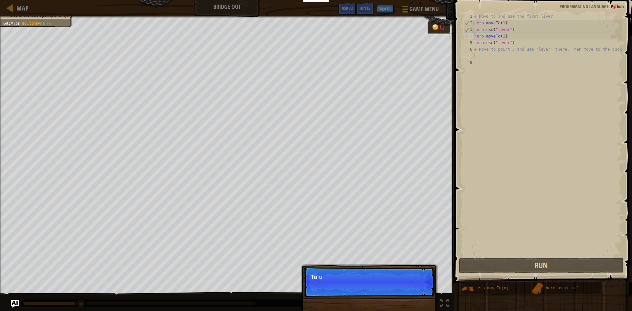
click at [408, 294] on p "Skip (esc) Continue To u" at bounding box center [369, 282] width 131 height 30
click at [408, 294] on p "Skip (esc) Continue To use an" at bounding box center [369, 282] width 131 height 30
click at [408, 294] on p "Skip (esc) Continue To use an item, y" at bounding box center [369, 282] width 131 height 30
click at [408, 295] on p "Skip (esc) Continue To use an item, you nee" at bounding box center [369, 282] width 131 height 30
click at [408, 297] on p "Skip (esc) Continue To use an item, you need to be near it" at bounding box center [369, 282] width 131 height 30
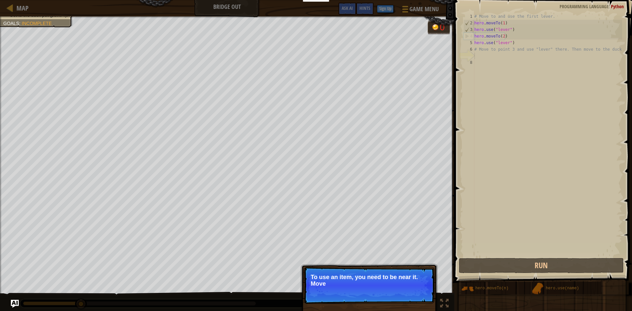
click at [408, 297] on p "Skip (esc) Continue To use an item, you need to be near it. Move" at bounding box center [369, 285] width 131 height 37
click at [408, 297] on p "Skip (esc) Continue To use an item, you need to be near it. Move to the" at bounding box center [369, 285] width 131 height 37
click at [408, 297] on p "Skip (esc) Continue To use an item, you need to be near it. Move to the next" at bounding box center [369, 285] width 131 height 37
click at [409, 297] on p "Skip (esc) Continue To use an item, you need to be near it. Move to the next av…" at bounding box center [369, 285] width 131 height 37
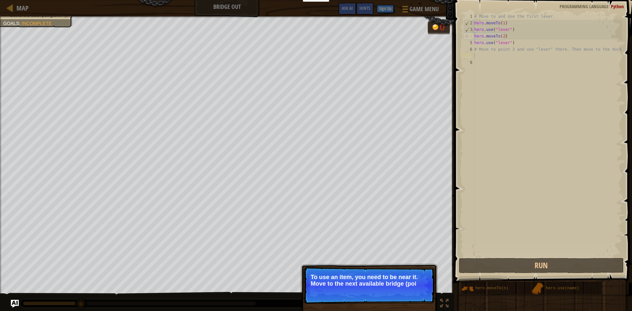
click at [409, 297] on p "Skip (esc) Continue To use an item, you need to be near it. Move to the next av…" at bounding box center [369, 285] width 131 height 37
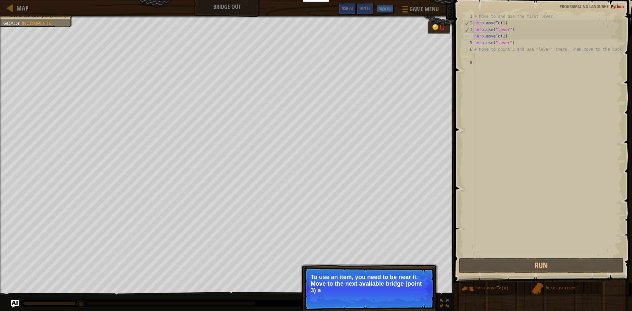
click at [409, 297] on p "Skip (esc) Continue To use an item, you need to be near it. Move to the next av…" at bounding box center [369, 288] width 131 height 43
click at [409, 297] on p "Skip (esc) Continue To use an item, you need to be near it. Move to the next av…" at bounding box center [369, 289] width 131 height 44
click at [410, 303] on p "Skip (esc) Continue To use an item, you need to be near it. Move to the next av…" at bounding box center [369, 289] width 131 height 44
click at [413, 299] on button "Continue" at bounding box center [415, 300] width 27 height 9
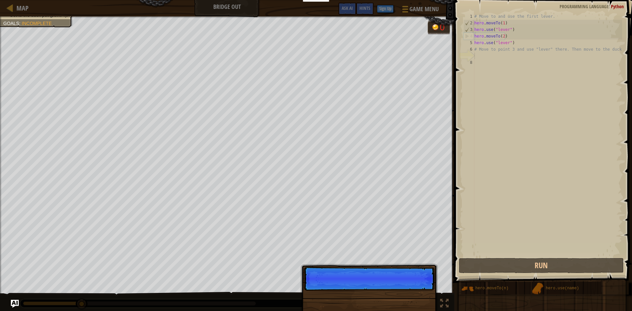
click at [414, 299] on div "Skip (esc) Continue" at bounding box center [368, 315] width 137 height 97
click at [414, 299] on div "Skip (esc) Continue Then mo" at bounding box center [368, 315] width 137 height 97
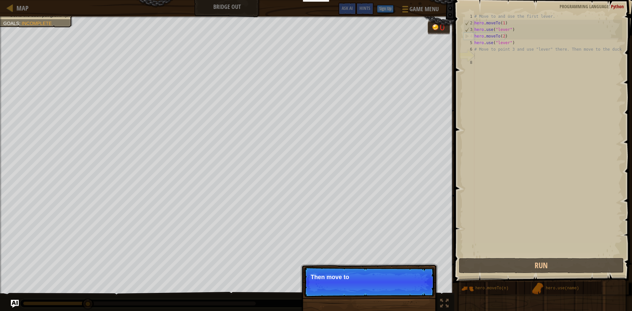
click at [414, 299] on div "Skip (esc) Continue Then move to" at bounding box center [368, 315] width 137 height 97
click at [414, 299] on div "Skip (esc) Continue Then move to the duc" at bounding box center [368, 315] width 137 height 97
click at [414, 299] on div "Skip (esc) Continue Then move to the duck at th" at bounding box center [368, 315] width 137 height 97
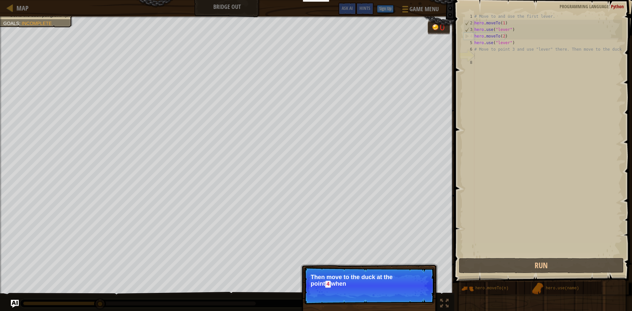
click at [415, 298] on p "Skip (esc) Continue Then move to the duck at the [GEOGRAPHIC_DATA] when" at bounding box center [369, 286] width 131 height 38
click at [415, 298] on p "Skip (esc) Continue Then move to the duck at the [GEOGRAPHIC_DATA] when the bri…" at bounding box center [369, 286] width 131 height 38
click at [415, 298] on p "Skip (esc) Continue Then move to the duck at the point 4 when the bridge is ena…" at bounding box center [369, 286] width 131 height 38
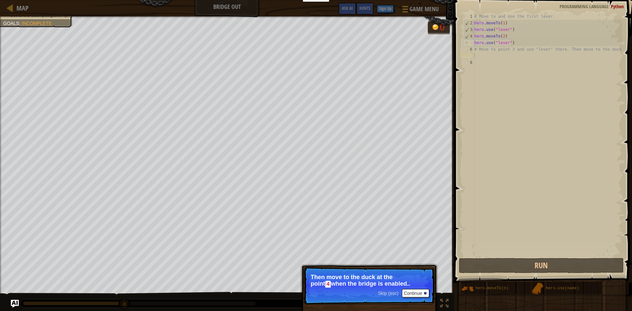
click at [415, 298] on p "Skip (esc) Continue Then move to the duck at the point 4 when the bridge is ena…" at bounding box center [369, 286] width 131 height 38
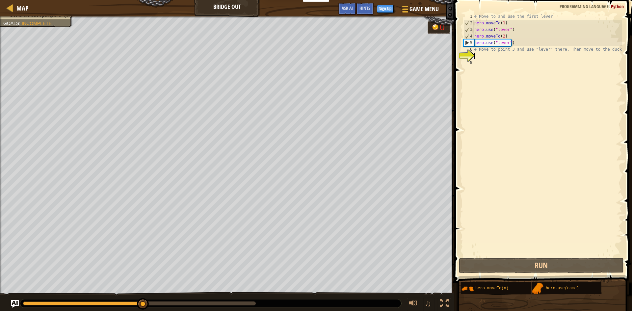
click at [414, 294] on div "Use the bridge levers. Get to the duck pet (point 4). Goals : Incomplete 0 ♫ [P…" at bounding box center [316, 163] width 632 height 295
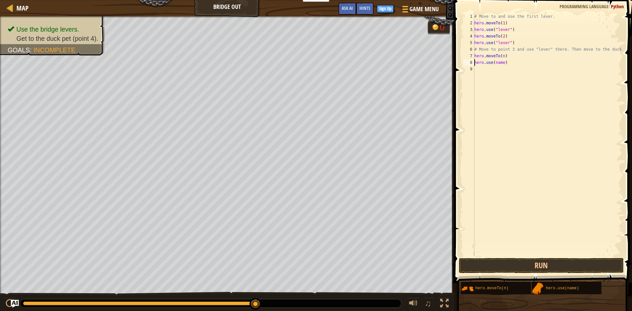
click at [501, 57] on div "# Move to and use the first lever. hero . moveTo ( 1 ) hero . use ( "lever" ) h…" at bounding box center [547, 141] width 149 height 257
click at [502, 58] on div "# Move to and use the first lever. hero . moveTo ( 1 ) hero . use ( "lever" ) h…" at bounding box center [547, 141] width 149 height 257
type textarea "hero.moveTo(3)"
drag, startPoint x: 494, startPoint y: 68, endPoint x: 490, endPoint y: 70, distance: 4.3
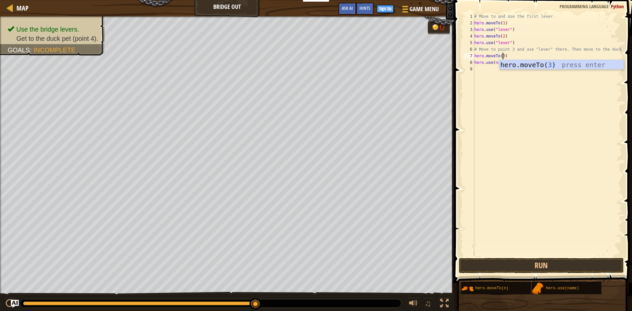
click at [490, 70] on div "# Move to and use the first lever. hero . moveTo ( 1 ) hero . use ( "lever" ) h…" at bounding box center [547, 141] width 149 height 257
click at [501, 62] on div "# Move to and use the first lever. hero . moveTo ( 1 ) hero . use ( "lever" ) h…" at bounding box center [547, 141] width 149 height 257
click at [502, 62] on div "# Move to and use the first lever. hero . moveTo ( 1 ) hero . use ( "lever" ) h…" at bounding box center [547, 141] width 149 height 257
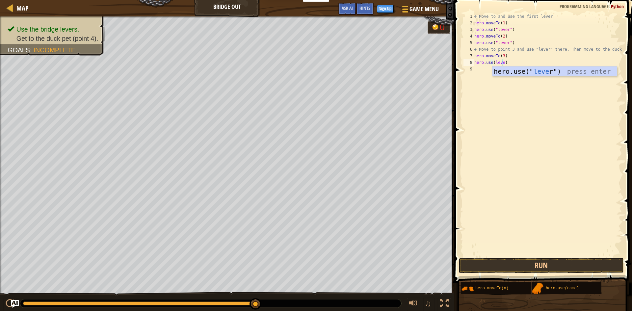
type textarea "hero.use(lever)"
click at [520, 136] on div "# Move to and use the first lever. hero . moveTo ( 1 ) hero . use ( "lever" ) h…" at bounding box center [547, 141] width 149 height 257
click at [503, 68] on div "# Move to and use the first lever. hero . moveTo ( 1 ) hero . use ( "lever" ) h…" at bounding box center [548, 141] width 147 height 257
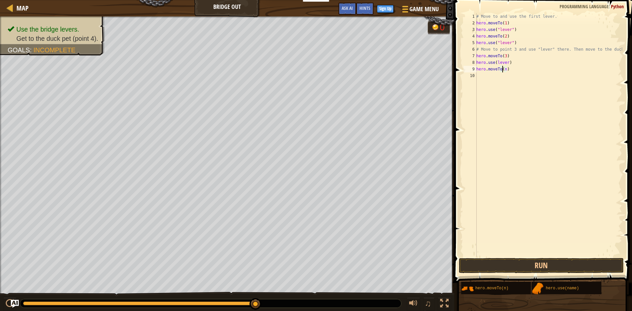
click at [503, 68] on div "# Move to and use the first lever. hero . moveTo ( 1 ) hero . use ( "lever" ) h…" at bounding box center [548, 141] width 147 height 257
click at [504, 69] on div "# Move to and use the first lever. hero . moveTo ( 1 ) hero . use ( "lever" ) h…" at bounding box center [548, 141] width 147 height 257
click at [551, 266] on button "Run" at bounding box center [541, 265] width 165 height 15
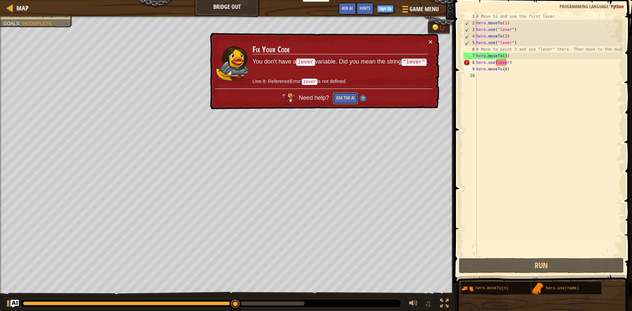
click at [341, 101] on button "Ask the AI" at bounding box center [345, 98] width 25 height 12
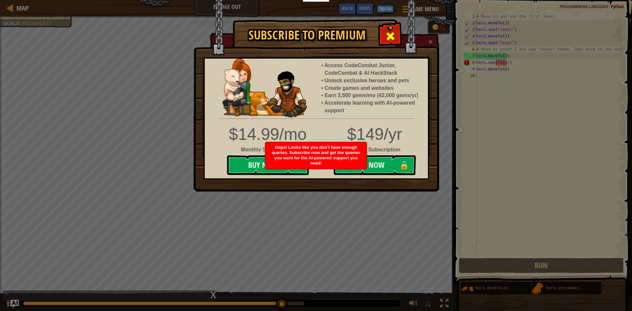
click at [381, 31] on div at bounding box center [390, 35] width 21 height 21
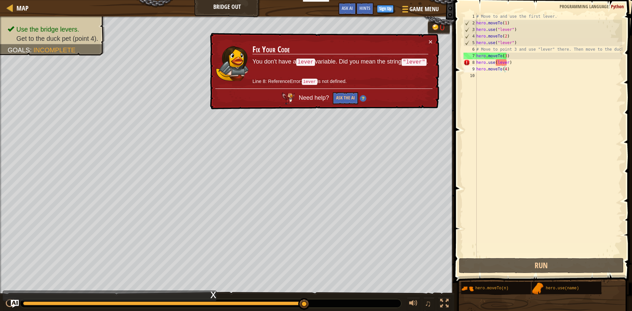
click at [430, 37] on div "× Fix Your Code You don't have a lever variable. Did you mean the string "lever…" at bounding box center [324, 71] width 230 height 77
click at [431, 40] on button "×" at bounding box center [431, 41] width 4 height 7
click at [430, 41] on button "×" at bounding box center [431, 41] width 4 height 7
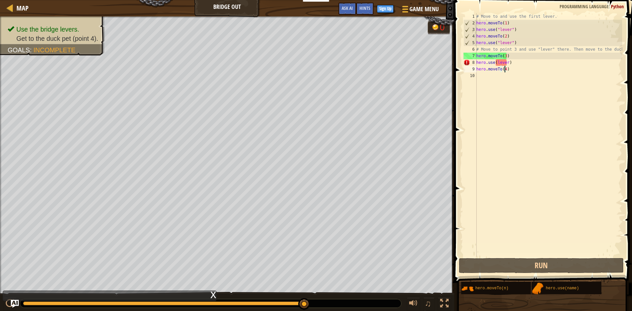
click at [494, 61] on div "# Move to and use the first lever. hero . moveTo ( 1 ) hero . use ( "lever" ) h…" at bounding box center [548, 141] width 147 height 257
click at [495, 64] on div "# Move to and use the first lever. hero . moveTo ( 1 ) hero . use ( "lever" ) h…" at bounding box center [548, 141] width 147 height 257
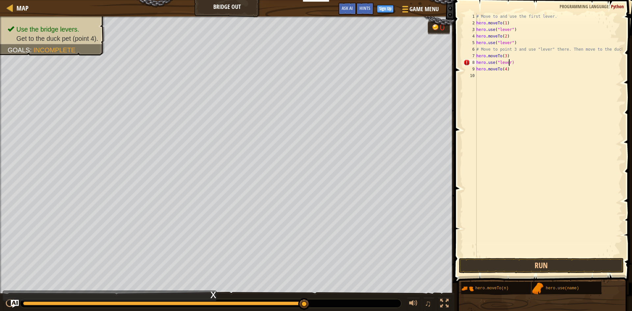
click at [509, 62] on div "# Move to and use the first lever. hero . moveTo ( 1 ) hero . use ( "lever" ) h…" at bounding box center [548, 141] width 147 height 257
type textarea "hero.use("lever")"
click at [499, 258] on div "hero.use("lever") 1 2 3 4 5 6 7 8 9 10 # Move to and use the first lever. hero …" at bounding box center [542, 154] width 180 height 302
click at [501, 261] on button "Run" at bounding box center [541, 265] width 165 height 15
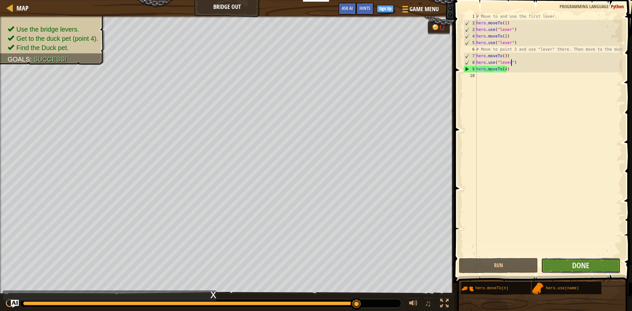
click at [594, 269] on button "Done" at bounding box center [580, 265] width 79 height 15
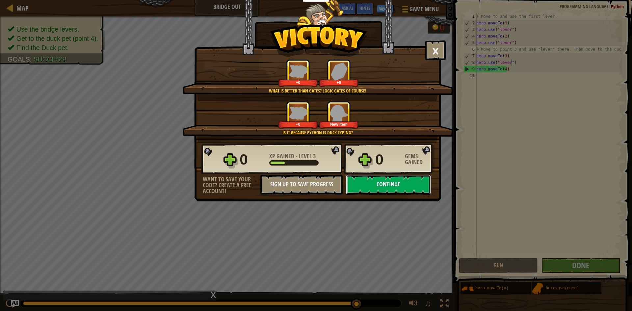
click at [384, 180] on button "Continue" at bounding box center [388, 185] width 85 height 20
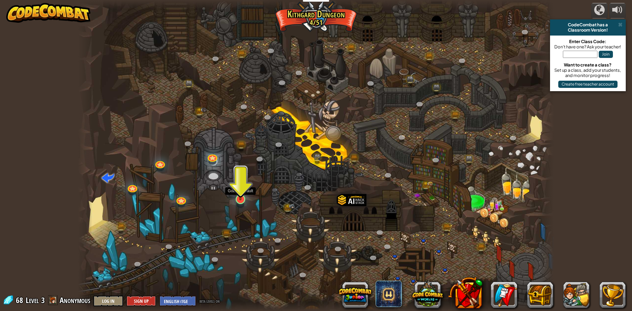
click at [235, 195] on img at bounding box center [240, 185] width 13 height 29
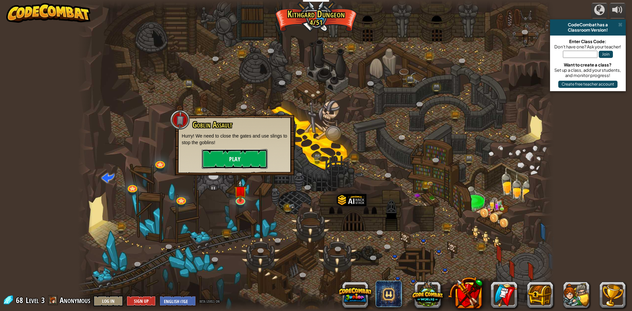
click at [236, 160] on button "Play" at bounding box center [235, 159] width 66 height 20
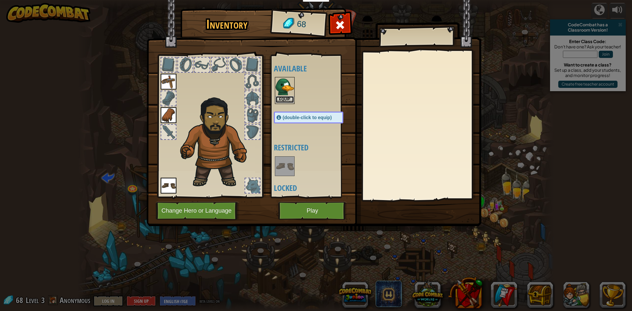
click at [284, 101] on button "Equip" at bounding box center [284, 99] width 18 height 7
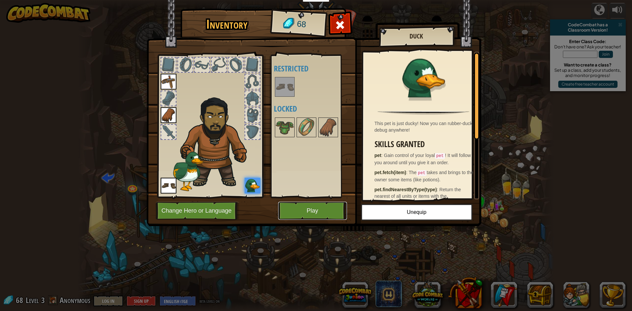
click at [299, 208] on button "Play" at bounding box center [312, 211] width 69 height 18
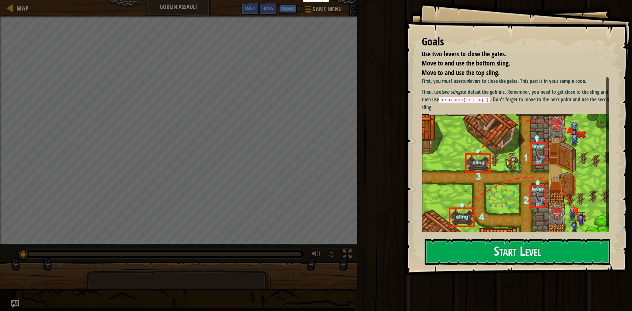
click at [488, 247] on button "Start Level" at bounding box center [518, 252] width 186 height 26
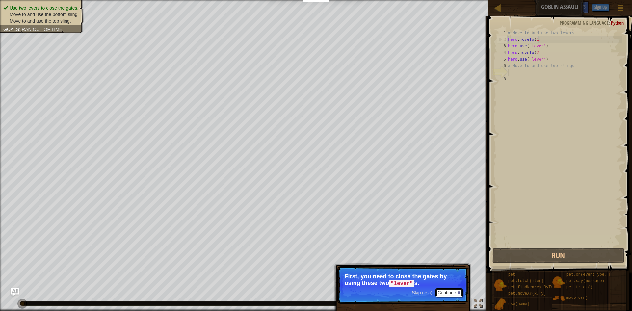
click at [451, 290] on button "Continue" at bounding box center [448, 292] width 27 height 9
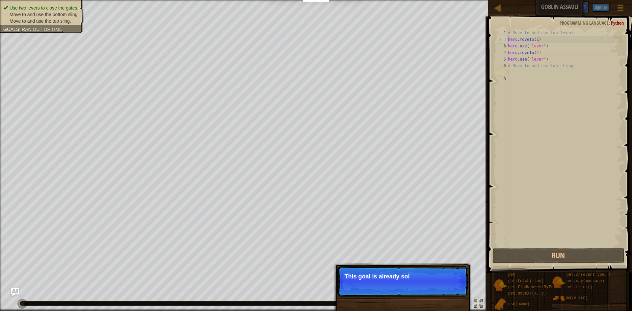
click at [455, 293] on p "Skip (esc) Continue This goal is already sol" at bounding box center [402, 281] width 131 height 30
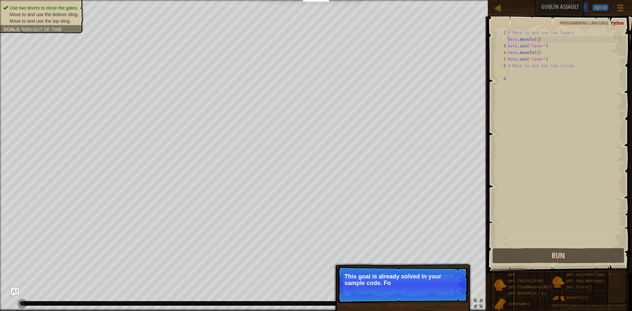
click at [455, 293] on p "Skip (esc) Continue This goal is already solved in your sample code. Fo" at bounding box center [402, 284] width 131 height 37
click at [453, 292] on p "Skip (esc) Continue This goal is already solved in your sample code. Focus on u…" at bounding box center [402, 285] width 131 height 38
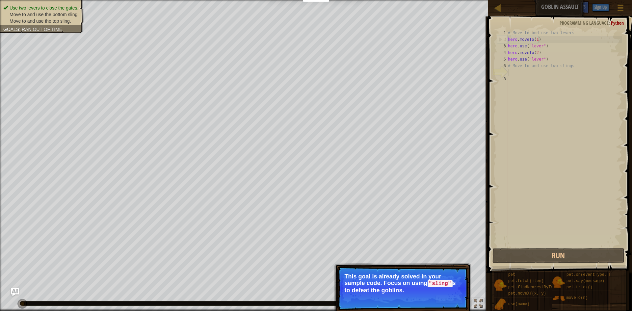
click at [453, 292] on p "This goal is already solved in your sample code. Focus on using "sling" s to de…" at bounding box center [402, 283] width 117 height 20
click at [453, 291] on p "This goal is already solved in your sample code. Focus on using "sling" s to de…" at bounding box center [402, 283] width 117 height 20
click at [452, 295] on button "Continue" at bounding box center [448, 299] width 27 height 9
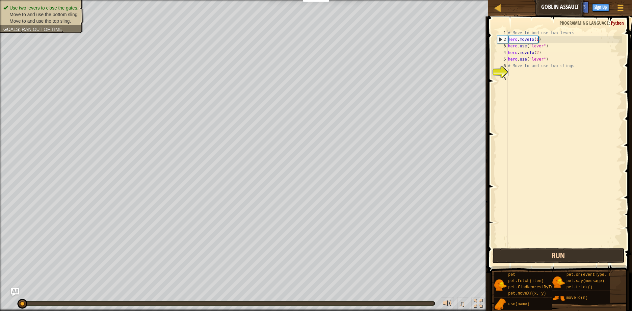
drag, startPoint x: 592, startPoint y: 247, endPoint x: 587, endPoint y: 249, distance: 5.6
click at [587, 248] on span at bounding box center [560, 135] width 149 height 276
click at [586, 250] on button "Run" at bounding box center [558, 255] width 132 height 15
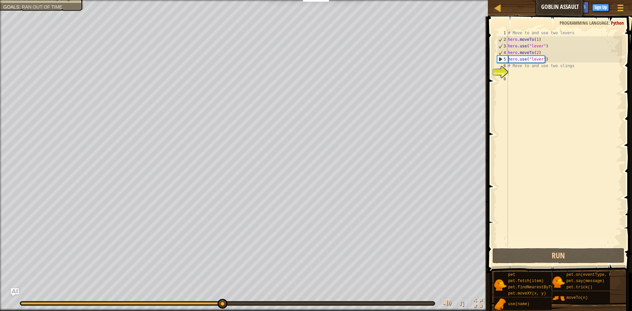
drag, startPoint x: 560, startPoint y: 301, endPoint x: 542, endPoint y: 143, distance: 159.3
click at [539, 132] on div "Hints 1 2 3 4 5 6 7 8 # Move to and use two levers hero . moveTo ( 1 ) hero . u…" at bounding box center [559, 161] width 146 height 291
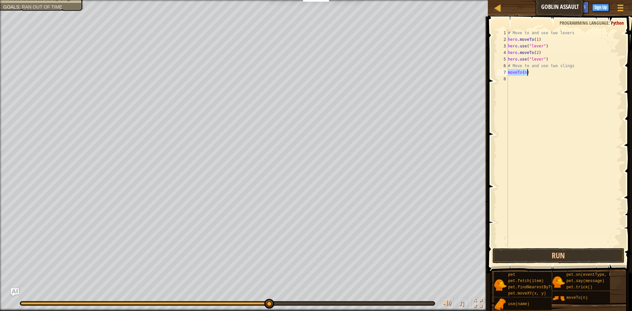
click at [524, 73] on div "# Move to and use two levers hero . moveTo ( 1 ) hero . use ( "lever" ) hero . …" at bounding box center [565, 138] width 116 height 217
click at [524, 72] on div "# Move to and use two levers hero . moveTo ( 1 ) hero . use ( "lever" ) hero . …" at bounding box center [565, 145] width 116 height 230
click at [525, 76] on div "# Move to and use two levers hero . moveTo ( 1 ) hero . use ( "lever" ) hero . …" at bounding box center [565, 145] width 116 height 230
click at [526, 77] on div "# Move to and use two levers hero . moveTo ( 1 ) hero . use ( "lever" ) hero . …" at bounding box center [565, 145] width 116 height 230
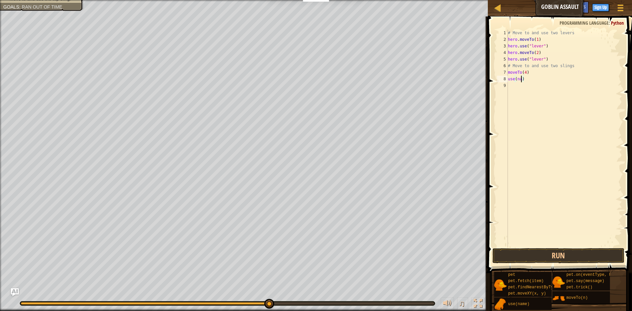
scroll to position [3, 1]
type textarea "use("sling")"
click at [531, 115] on div "# Move to and use two levers hero . moveTo ( 1 ) hero . use ( "lever" ) hero . …" at bounding box center [565, 145] width 116 height 230
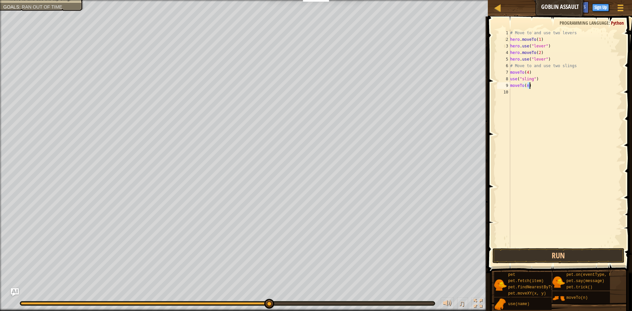
click at [529, 86] on div "# Move to and use two levers hero . moveTo ( 1 ) hero . use ( "lever" ) hero . …" at bounding box center [566, 145] width 114 height 230
click at [528, 86] on div "# Move to and use two levers hero . moveTo ( 1 ) hero . use ( "lever" ) hero . …" at bounding box center [565, 138] width 113 height 217
click at [525, 93] on div "# Move to and use two levers hero . moveTo ( 1 ) hero . use ( "lever" ) hero . …" at bounding box center [566, 145] width 114 height 230
click at [528, 92] on div "# Move to and use two levers hero . moveTo ( 1 ) hero . use ( "lever" ) hero . …" at bounding box center [566, 145] width 114 height 230
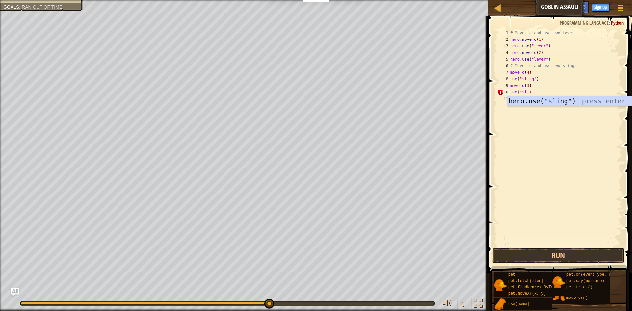
scroll to position [3, 2]
click at [542, 99] on div "hero.use( "sling ") press enter" at bounding box center [569, 111] width 124 height 30
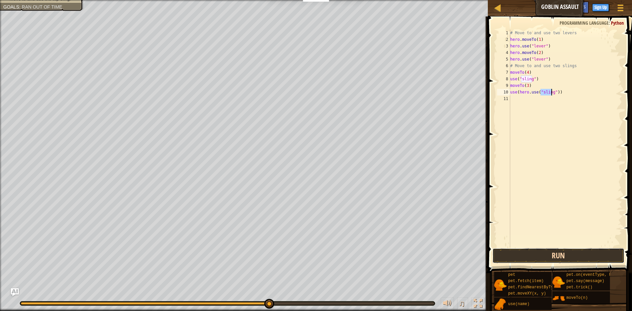
click at [567, 256] on button "Run" at bounding box center [558, 255] width 132 height 15
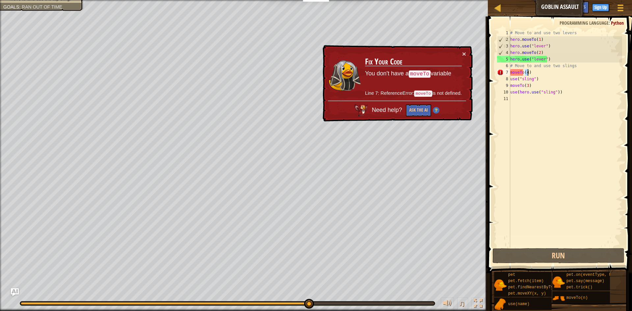
click at [527, 73] on div "# Move to and use two levers hero . moveTo ( 1 ) hero . use ( "lever" ) hero . …" at bounding box center [566, 145] width 114 height 230
click at [527, 73] on div "# Move to and use two levers hero . moveTo ( 1 ) hero . use ( "lever" ) hero . …" at bounding box center [565, 138] width 113 height 217
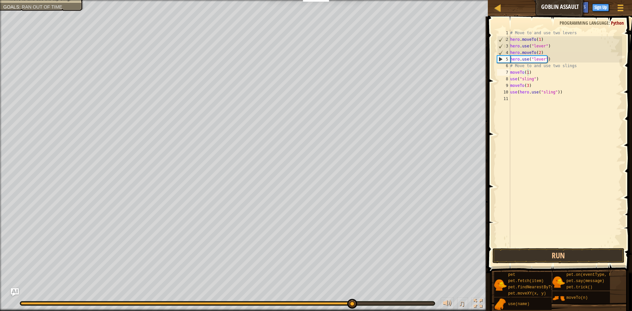
click at [571, 264] on div "Hints moveTo(1) 1 2 3 4 5 6 7 8 9 10 11 # Move to and use two levers hero . mov…" at bounding box center [559, 161] width 146 height 291
click at [569, 256] on button "Run" at bounding box center [558, 255] width 132 height 15
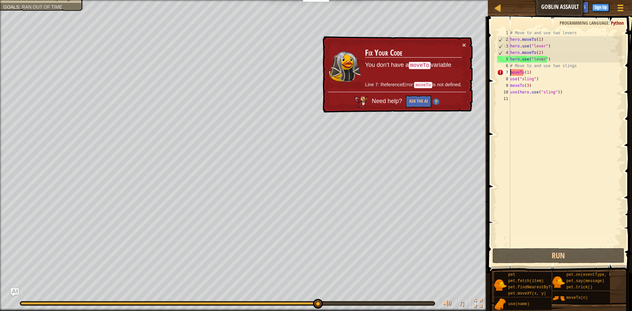
click at [510, 72] on div "# Move to and use two levers hero . moveTo ( 1 ) hero . use ( "lever" ) hero . …" at bounding box center [566, 145] width 114 height 230
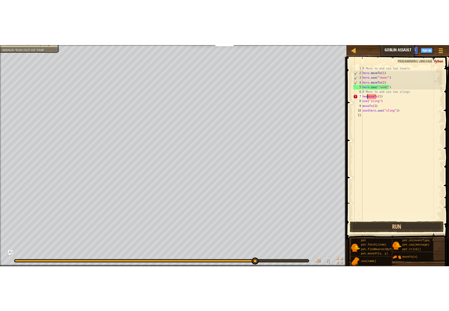
scroll to position [3, 1]
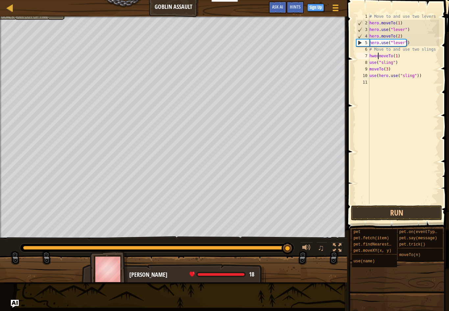
click at [379, 56] on div "# Move to and use two levers hero . moveTo ( 1 ) hero . use ( "lever" ) hero . …" at bounding box center [403, 115] width 71 height 204
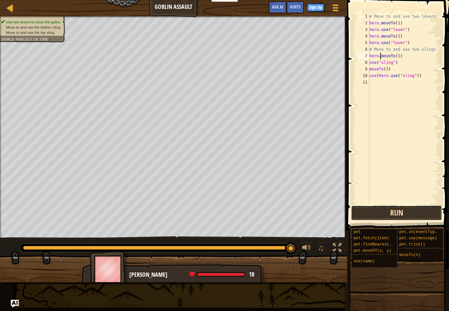
click at [404, 210] on button "Run" at bounding box center [396, 212] width 91 height 15
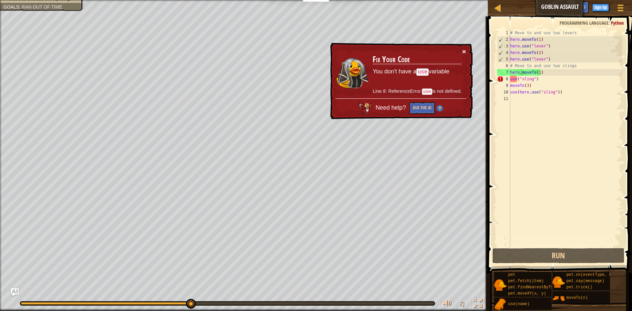
click at [464, 53] on button "×" at bounding box center [464, 51] width 4 height 7
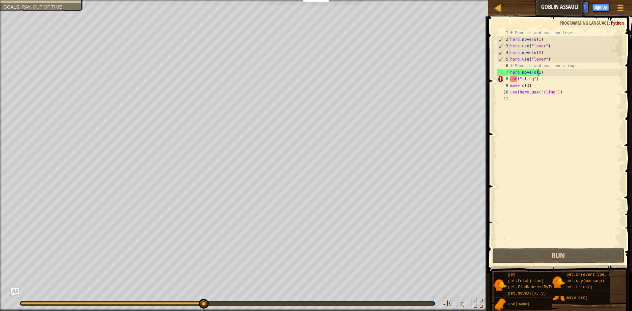
click at [538, 71] on div "# Move to and use two levers hero . moveTo ( 1 ) hero . use ( "lever" ) hero . …" at bounding box center [565, 145] width 113 height 230
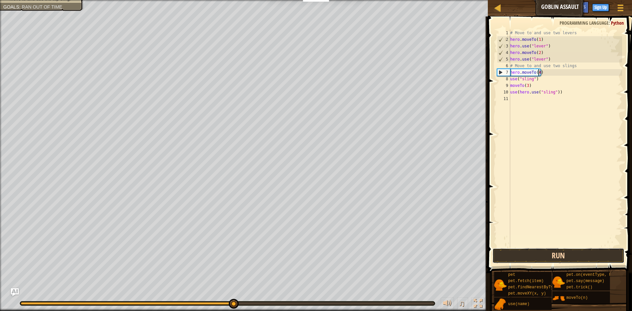
drag, startPoint x: 537, startPoint y: 252, endPoint x: 534, endPoint y: 255, distance: 4.2
click at [537, 253] on button "Run" at bounding box center [558, 255] width 132 height 15
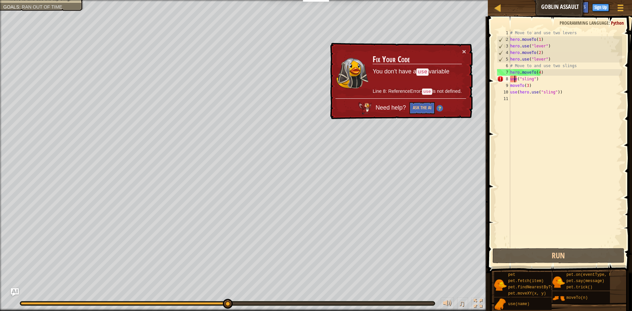
click at [514, 80] on div "# Move to and use two levers hero . moveTo ( 1 ) hero . use ( "lever" ) hero . …" at bounding box center [565, 145] width 113 height 230
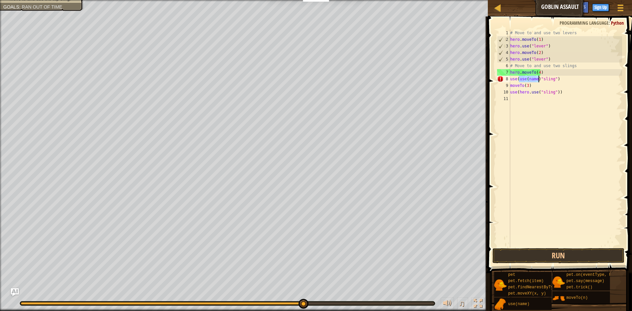
click at [561, 81] on div "# Move to and use two levers hero . moveTo ( 1 ) hero . use ( "lever" ) hero . …" at bounding box center [565, 145] width 113 height 230
click at [561, 80] on div "# Move to and use two levers hero . moveTo ( 1 ) hero . use ( "lever" ) hero . …" at bounding box center [565, 138] width 113 height 217
type textarea "u"
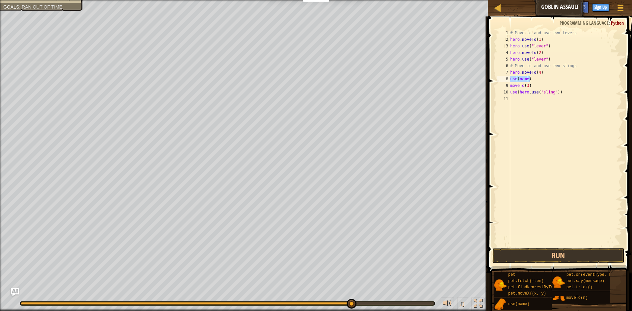
click at [526, 79] on div "# Move to and use two levers hero . moveTo ( 1 ) hero . use ( "lever" ) hero . …" at bounding box center [565, 138] width 113 height 217
click at [527, 78] on div "# Move to and use two levers hero . moveTo ( 1 ) hero . use ( "lever" ) hero . …" at bounding box center [565, 145] width 113 height 230
click at [556, 90] on div "hero.use( " sling") press enter" at bounding box center [569, 98] width 124 height 30
click at [560, 91] on div "# Move to and use two levers hero . moveTo ( 1 ) hero . use ( "lever" ) hero . …" at bounding box center [565, 145] width 113 height 230
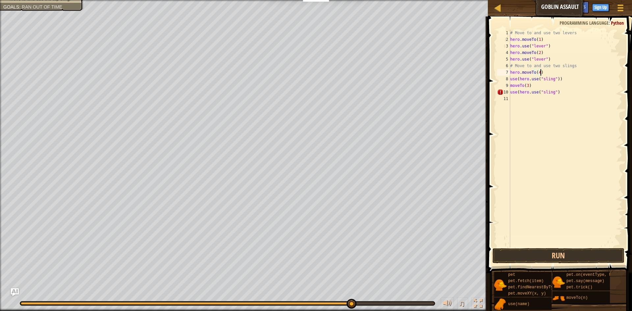
click at [577, 74] on div "# Move to and use two levers hero . moveTo ( 1 ) hero . use ( "lever" ) hero . …" at bounding box center [565, 145] width 113 height 230
click at [572, 75] on div "# Move to and use two levers hero . moveTo ( 1 ) hero . use ( "lever" ) hero . …" at bounding box center [565, 145] width 113 height 230
click at [559, 77] on div "# Move to and use two levers hero . moveTo ( 1 ) hero . use ( "lever" ) hero . …" at bounding box center [565, 145] width 113 height 230
click at [585, 256] on button "Run" at bounding box center [558, 255] width 132 height 15
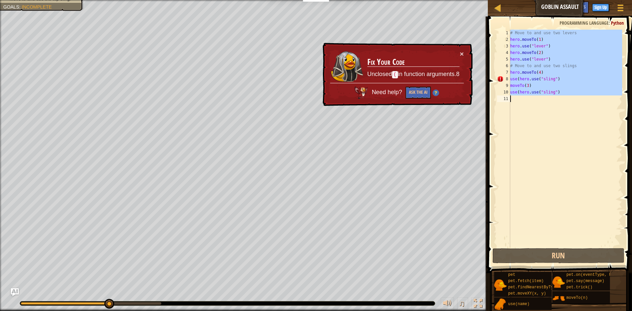
drag, startPoint x: 511, startPoint y: 30, endPoint x: 547, endPoint y: 147, distance: 121.9
click at [547, 147] on div "# Move to and use two levers hero . moveTo ( 1 ) hero . use ( "lever" ) hero . …" at bounding box center [565, 145] width 113 height 230
type textarea "use(hero.use("sling")"
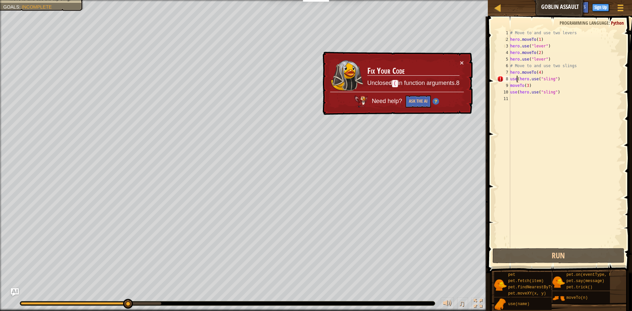
click at [517, 79] on div "# Move to and use two levers hero . moveTo ( 1 ) hero . use ( "lever" ) hero . …" at bounding box center [566, 145] width 114 height 230
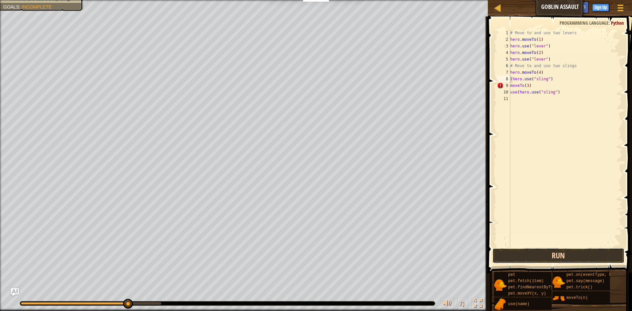
click at [547, 252] on button "Run" at bounding box center [558, 255] width 132 height 15
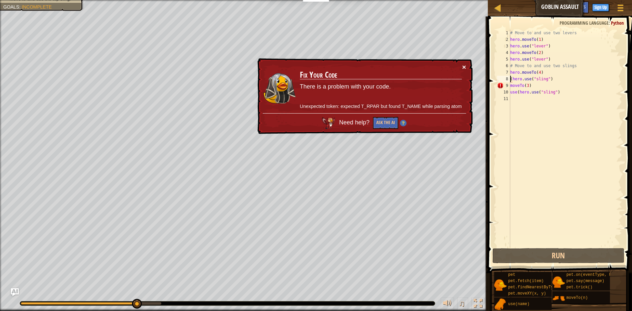
click at [464, 65] on button "×" at bounding box center [464, 67] width 4 height 7
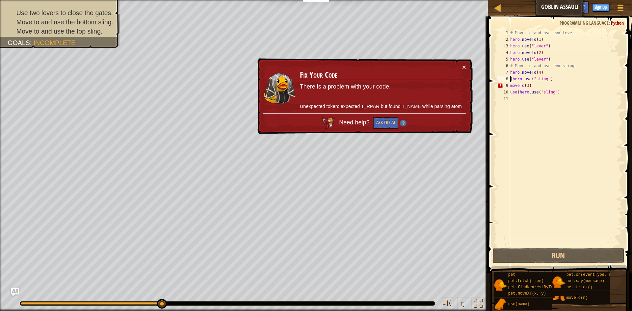
click at [518, 35] on div "# Move to and use two levers hero . moveTo ( 1 ) hero . use ( "lever" ) hero . …" at bounding box center [566, 145] width 114 height 230
click at [518, 40] on div "# Move to and use two levers hero . moveTo ( 1 ) hero . use ( "lever" ) hero . …" at bounding box center [566, 145] width 114 height 230
click at [528, 256] on button "Run" at bounding box center [558, 255] width 132 height 15
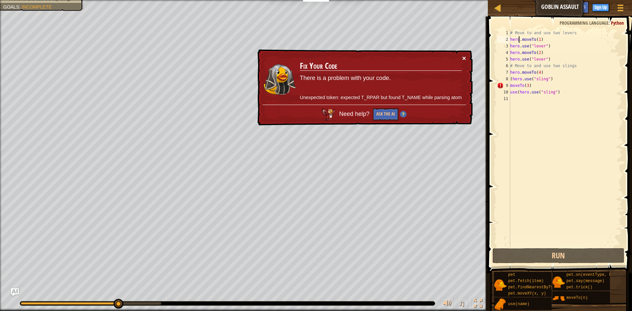
click at [462, 59] on button "×" at bounding box center [464, 58] width 4 height 7
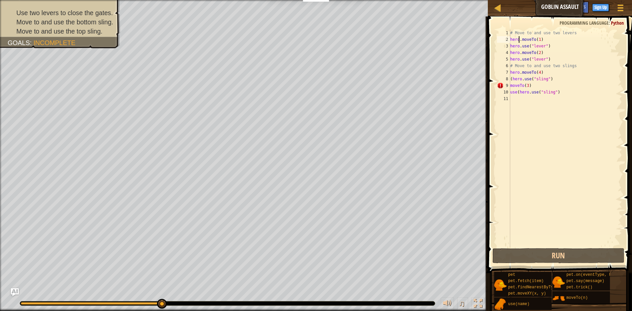
click at [510, 39] on div "# Move to and use two levers hero . moveTo ( 1 ) hero . use ( "lever" ) hero . …" at bounding box center [566, 145] width 114 height 230
type textarea "use(hero.use("sling")"
type textarea "hero.moveTo(1)"
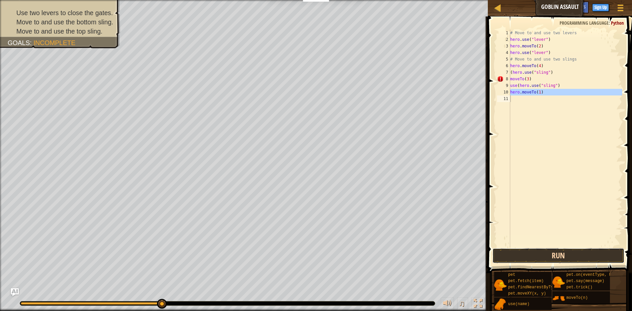
click at [562, 249] on button "Run" at bounding box center [558, 255] width 132 height 15
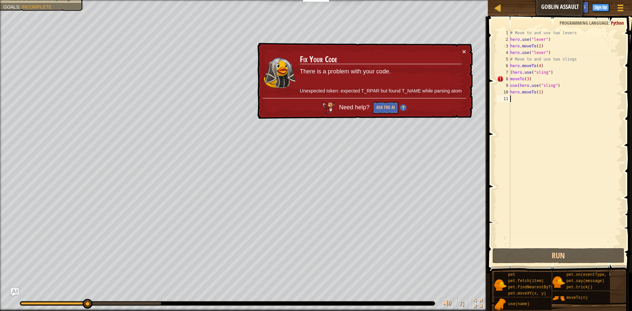
click at [466, 54] on div "× Fix Your Code There is a problem with your code. Unexpected token: expected T…" at bounding box center [364, 80] width 218 height 79
click at [464, 49] on button "×" at bounding box center [464, 52] width 4 height 7
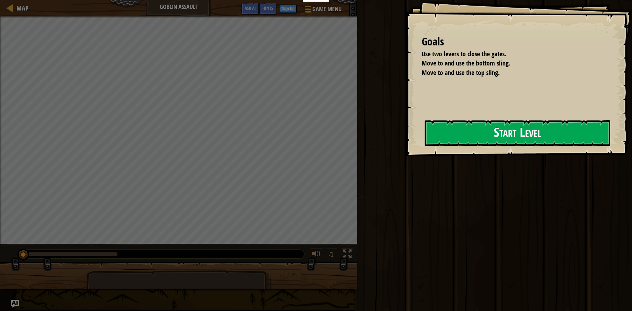
click at [531, 144] on button "Start Level" at bounding box center [518, 133] width 186 height 26
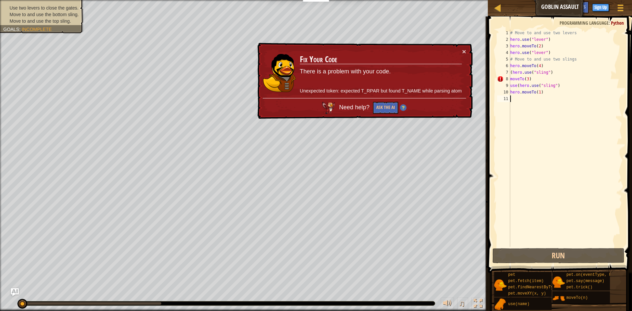
click at [538, 128] on div "# Move to and use two levers hero . use ( "lever" ) hero . moveTo ( 2 ) hero . …" at bounding box center [565, 145] width 113 height 230
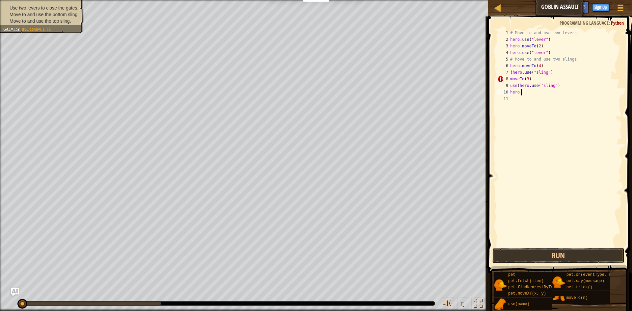
type textarea "h"
type textarea "u"
type textarea "m"
type textarea "("
type textarea "h"
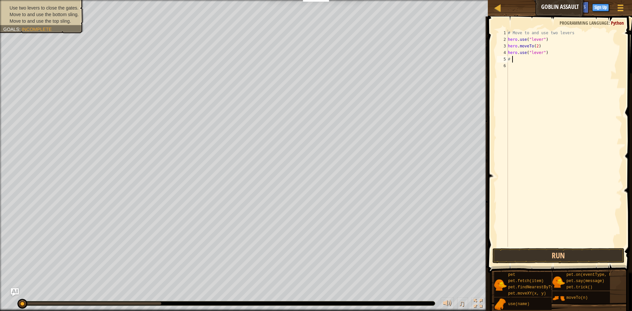
type textarea "#"
type textarea "h"
type textarea "#"
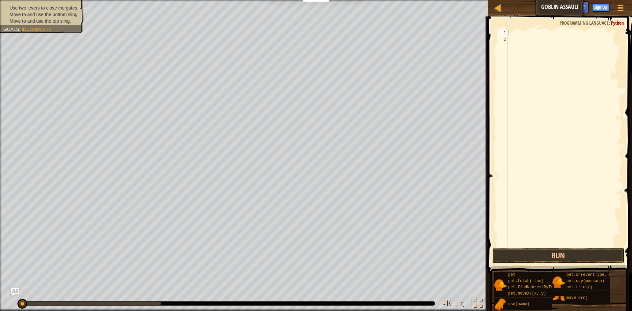
drag, startPoint x: 560, startPoint y: 298, endPoint x: 514, endPoint y: 35, distance: 267.4
click at [514, 35] on div "Hints 1 2 ההההההההההההההההההההההההההההההההההההההההההההההההההההההההההההההההההההה…" at bounding box center [559, 161] width 146 height 291
